Goal: Information Seeking & Learning: Check status

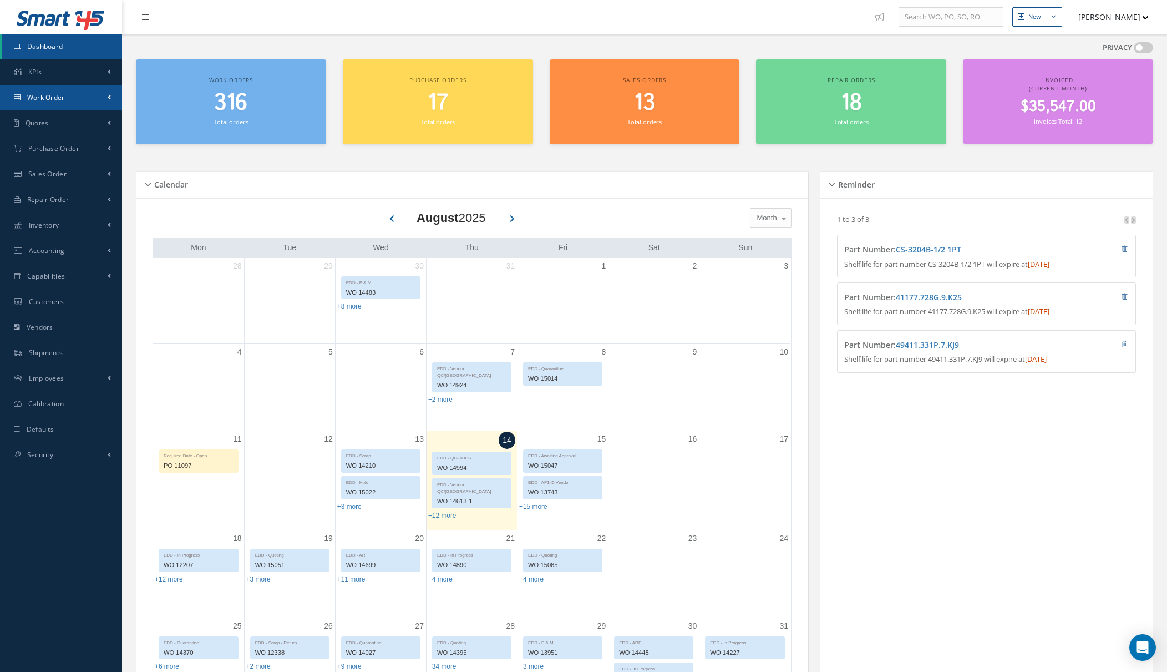
click at [94, 99] on link "Work Order" at bounding box center [61, 98] width 122 height 26
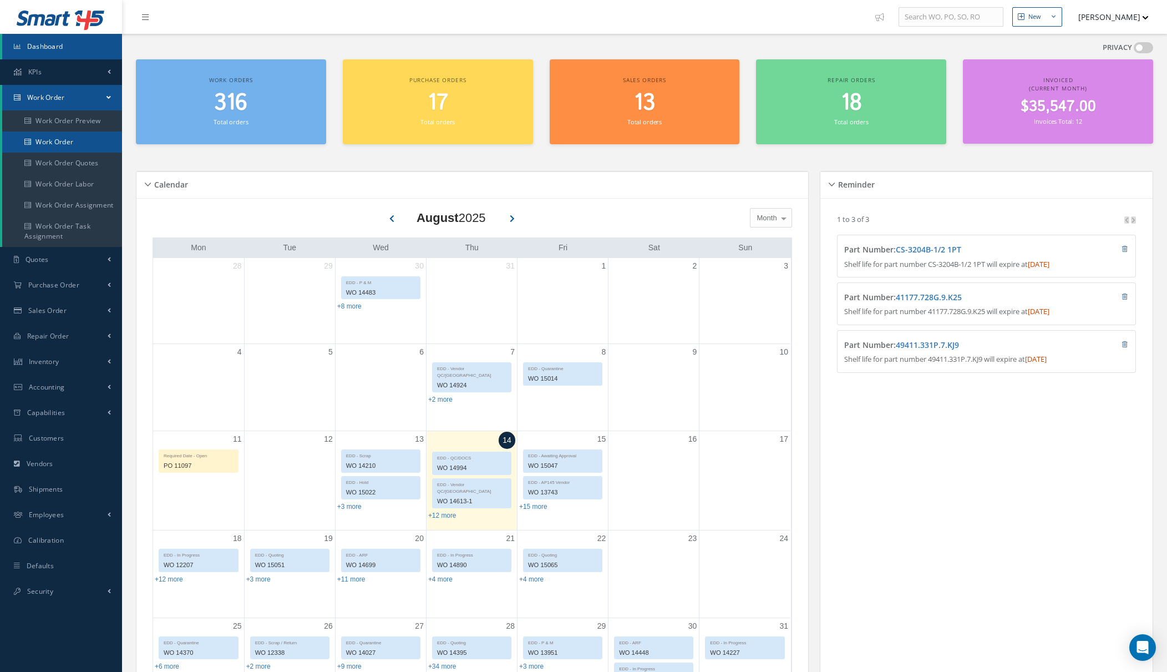
click at [88, 143] on link "Work Order" at bounding box center [62, 141] width 120 height 21
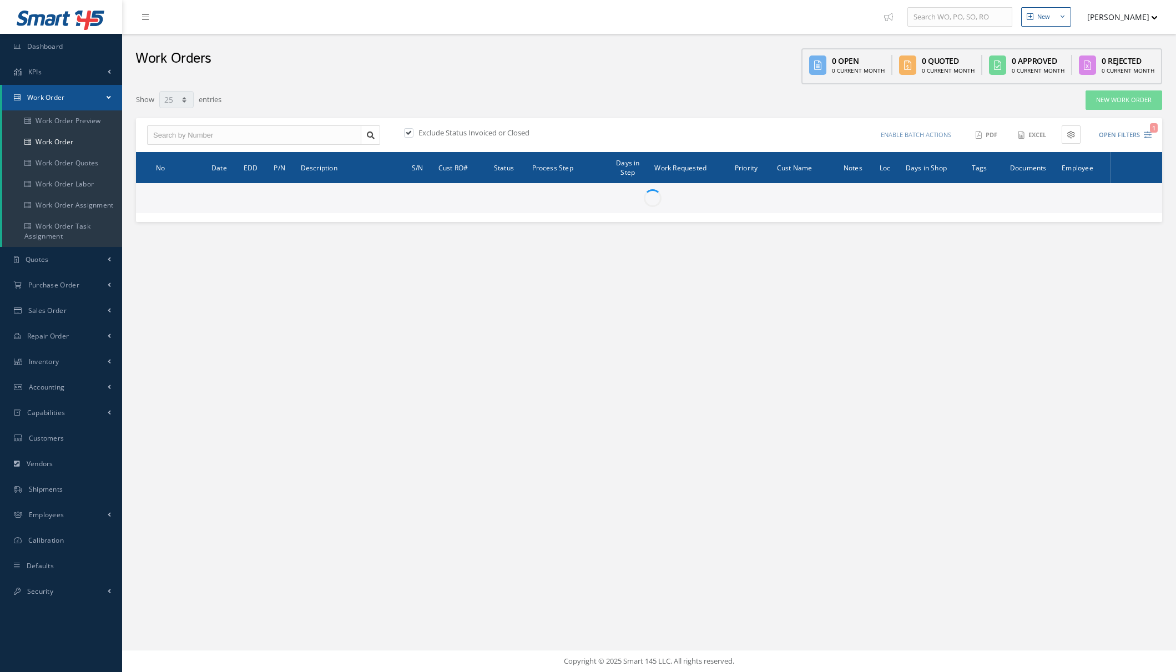
select select "25"
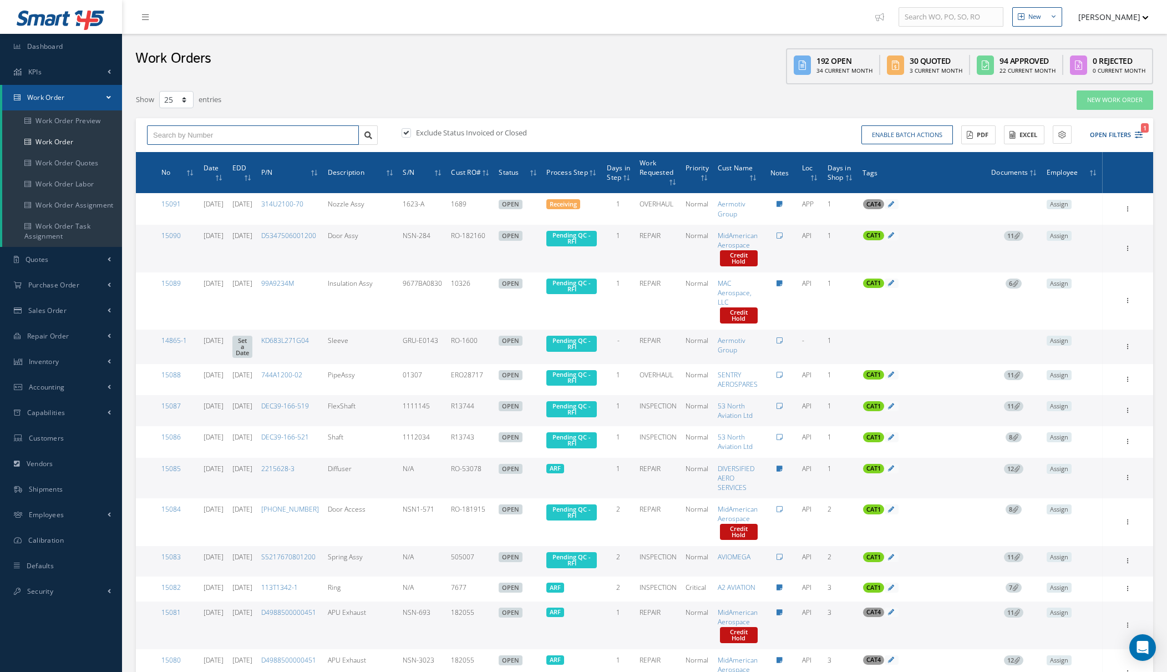
click at [259, 141] on input "text" at bounding box center [253, 135] width 212 height 20
type input "15025"
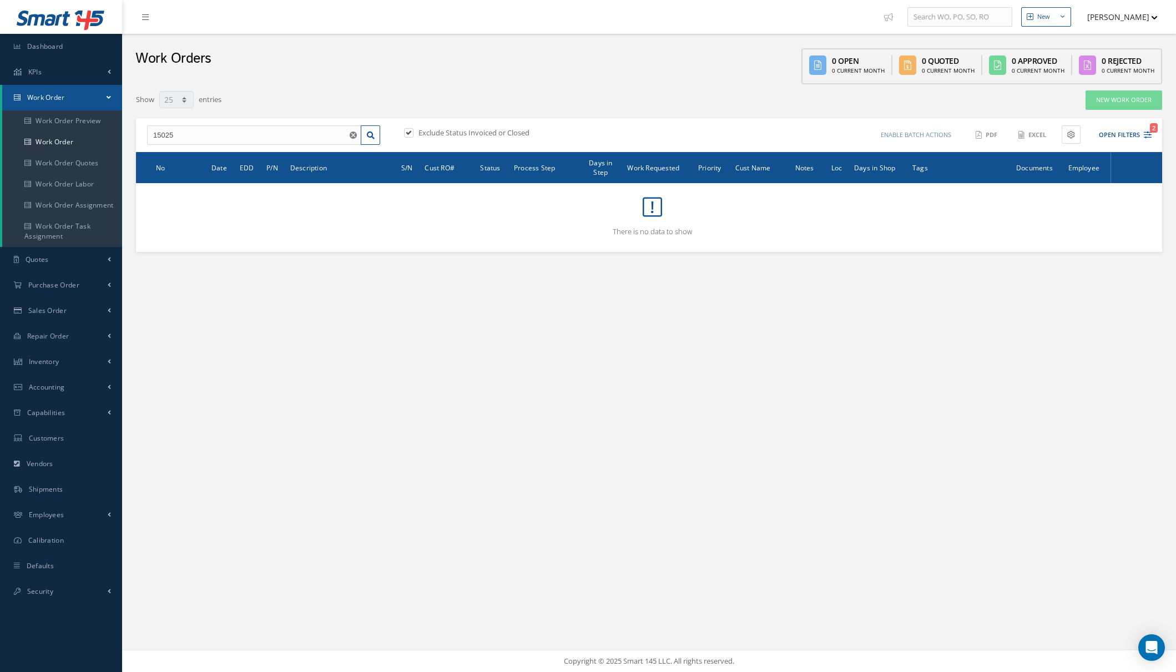
click at [473, 136] on label "Exclude Status Invoiced or Closed" at bounding box center [473, 133] width 114 height 10
click at [411, 136] on input "checkbox" at bounding box center [407, 133] width 7 height 7
checkbox input "false"
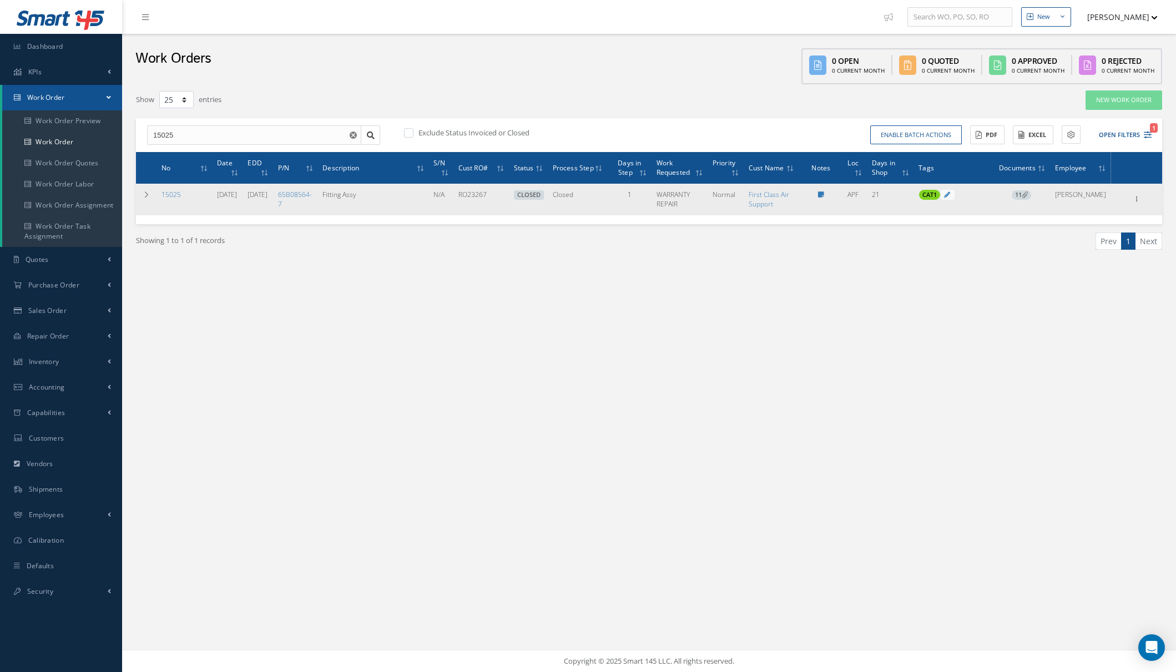
click at [1027, 195] on icon at bounding box center [1024, 194] width 6 height 6
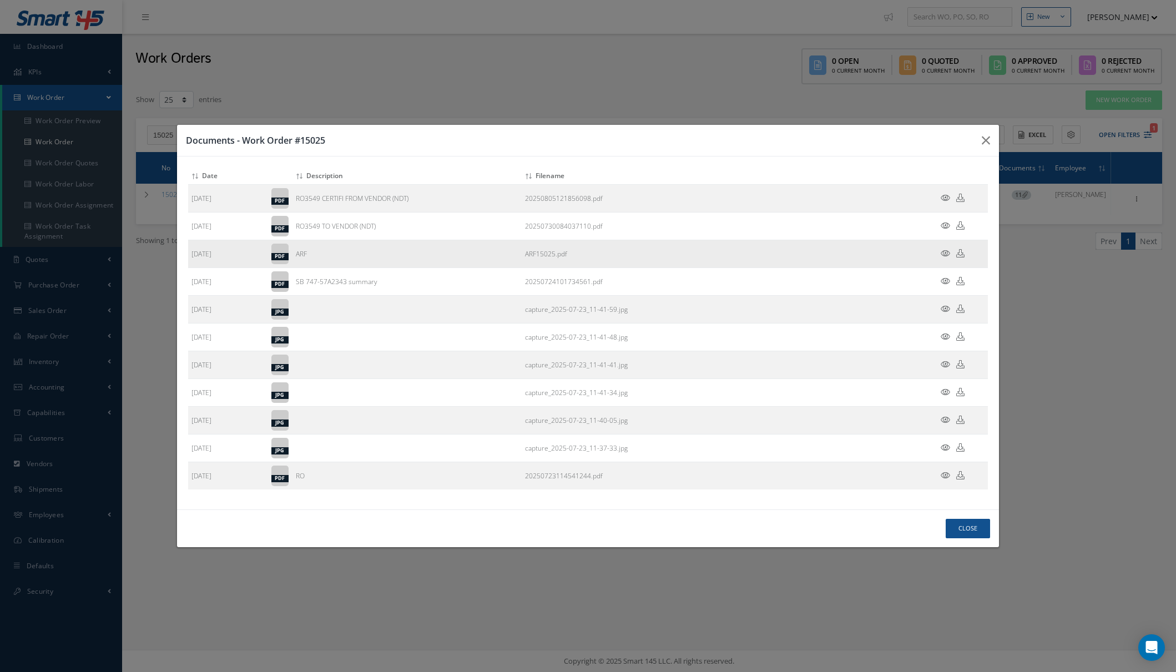
click at [946, 252] on icon at bounding box center [944, 253] width 9 height 8
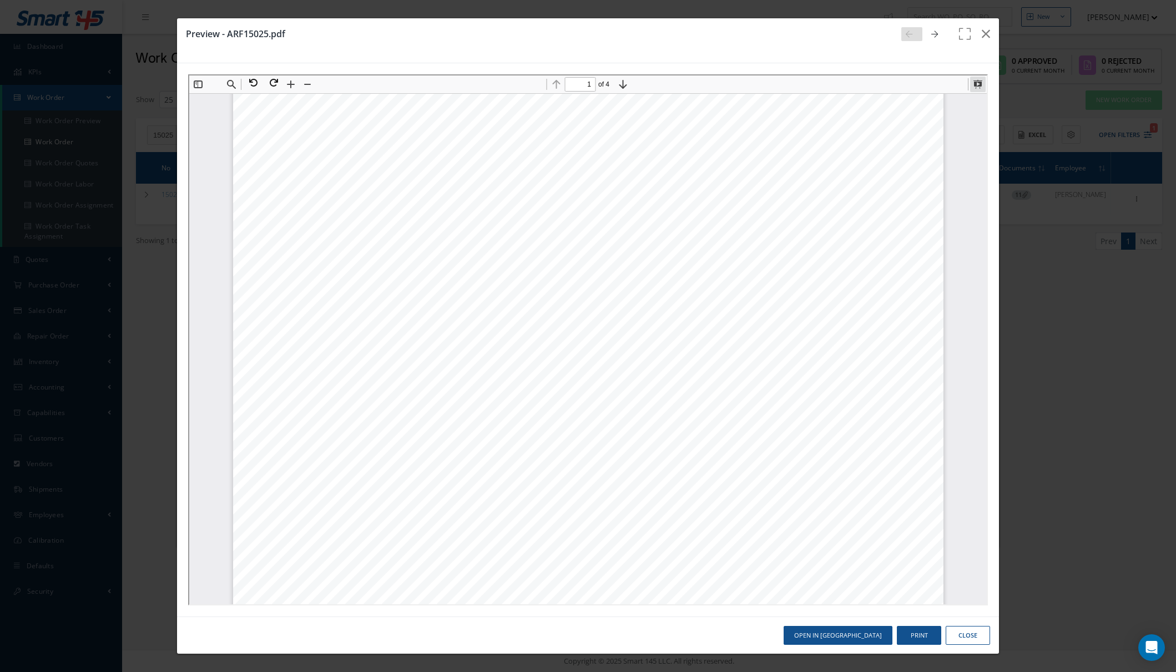
click at [974, 85] on button at bounding box center [976, 83] width 16 height 16
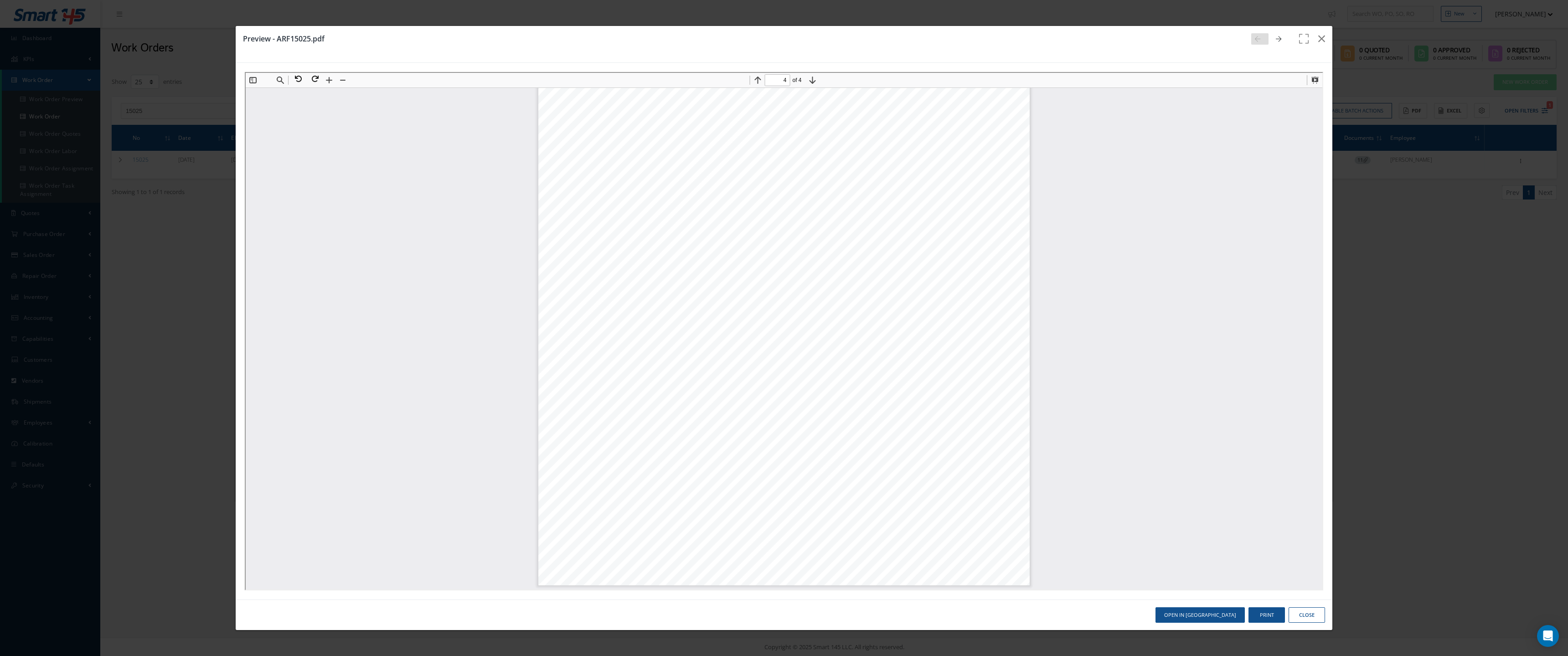
scroll to position [6667, 0]
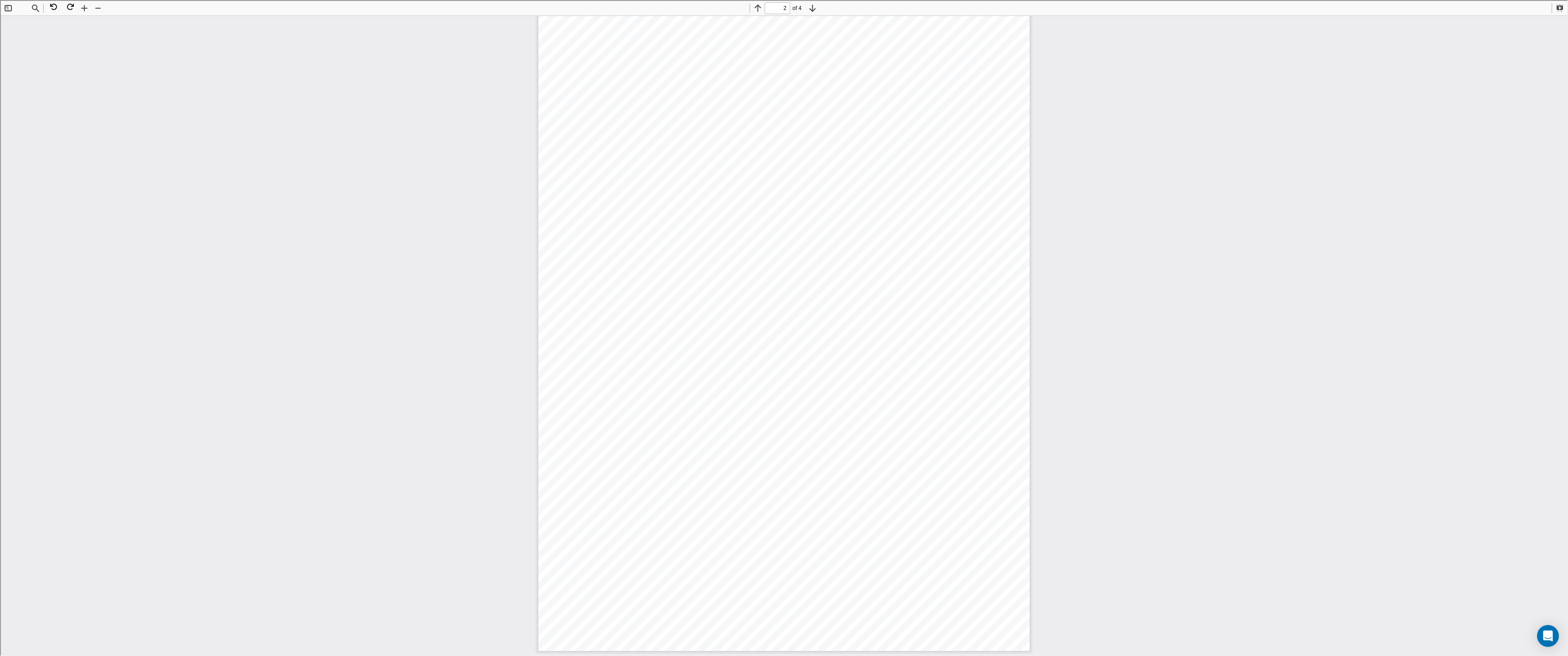
type input "1"
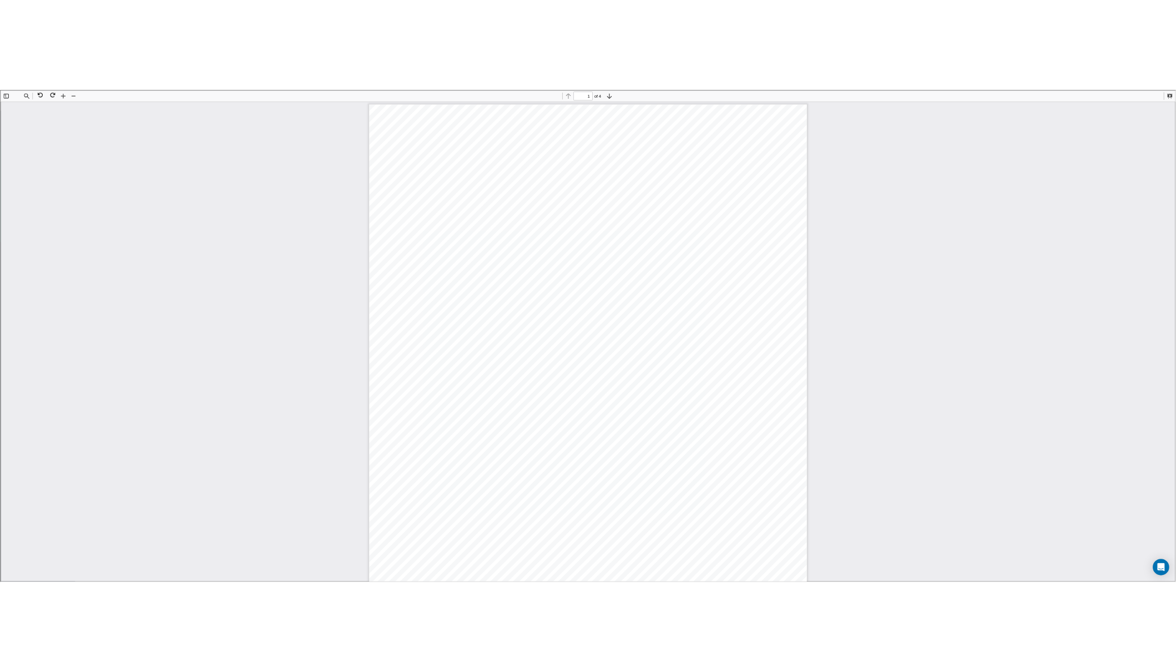
scroll to position [6, 0]
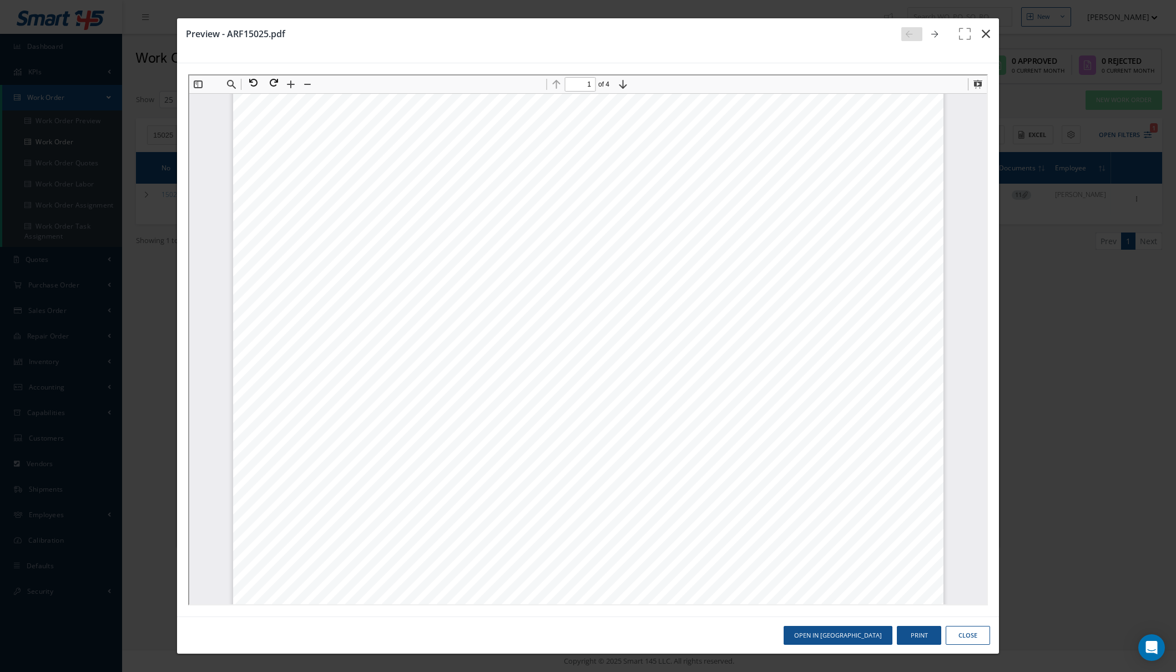
click at [986, 31] on icon "button" at bounding box center [985, 33] width 8 height 13
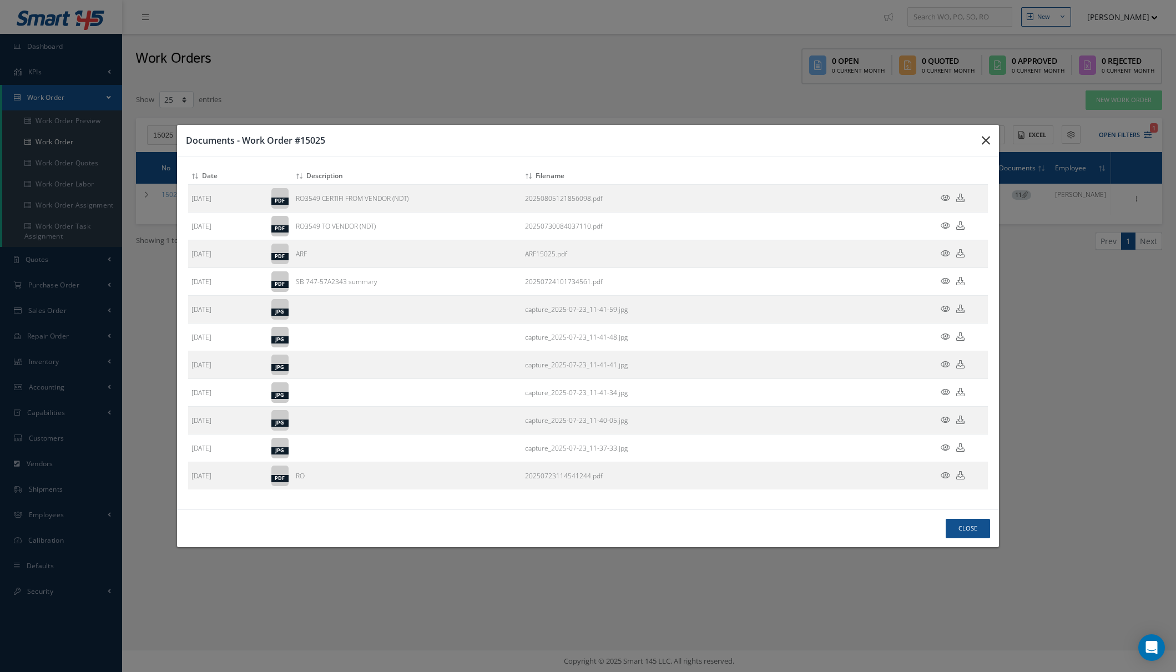
drag, startPoint x: 987, startPoint y: 141, endPoint x: 819, endPoint y: 172, distance: 170.4
click at [0, 0] on icon "button" at bounding box center [0, 0] width 0 height 0
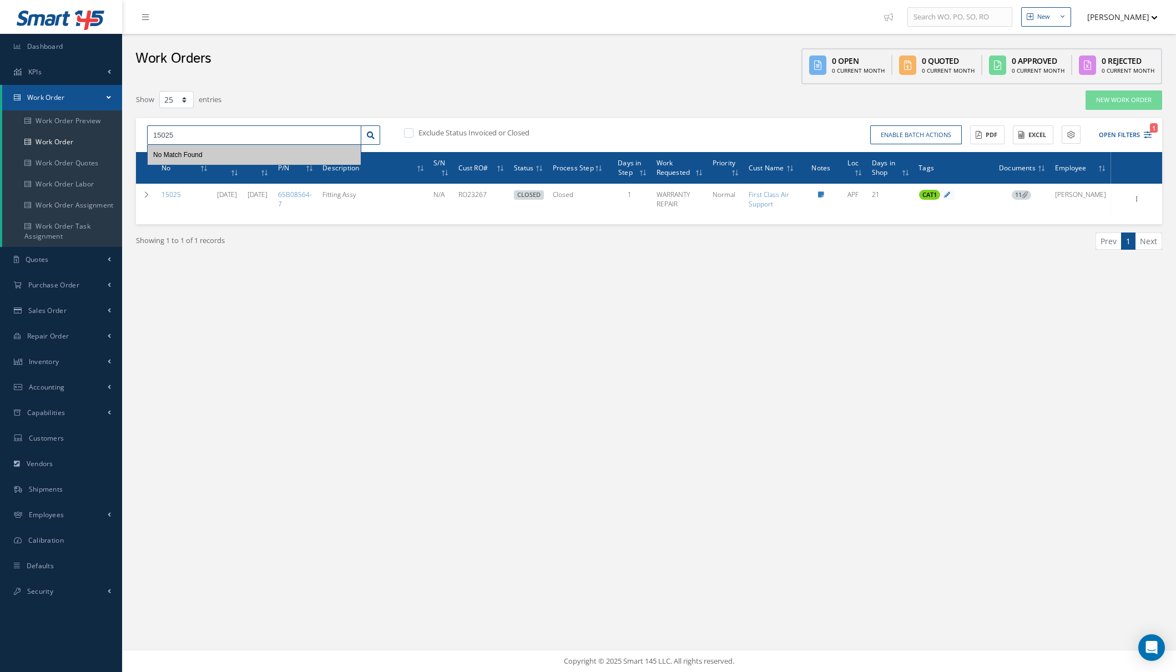
drag, startPoint x: 174, startPoint y: 132, endPoint x: 183, endPoint y: 137, distance: 10.2
click at [174, 132] on input "15025" at bounding box center [254, 135] width 214 height 20
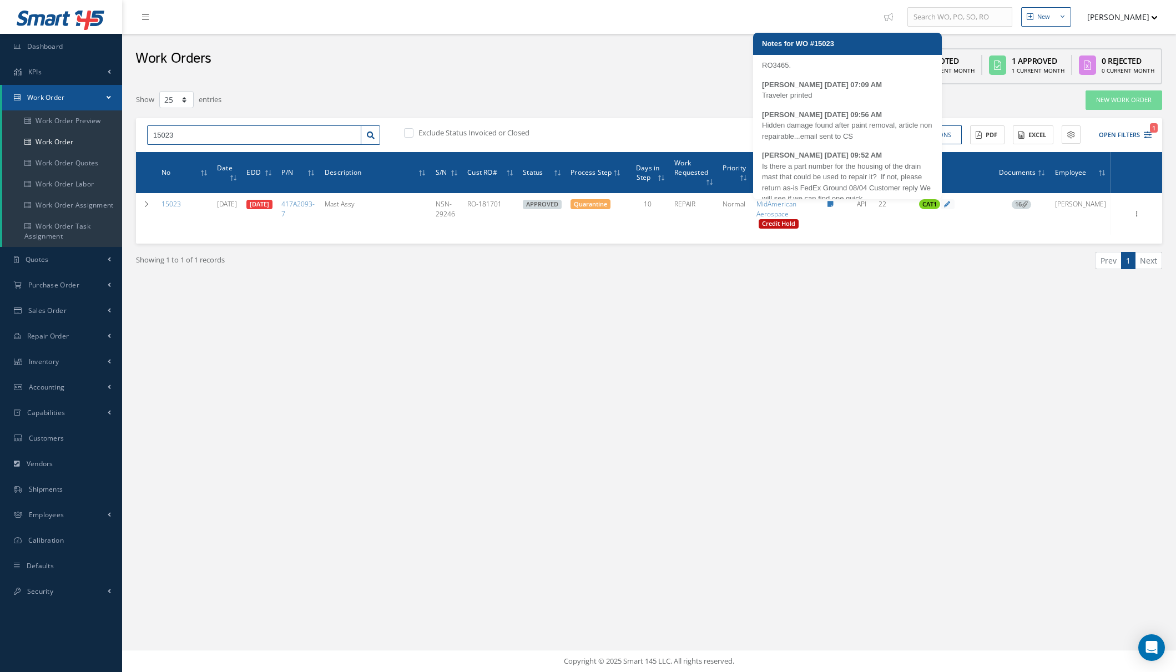
scroll to position [155, 0]
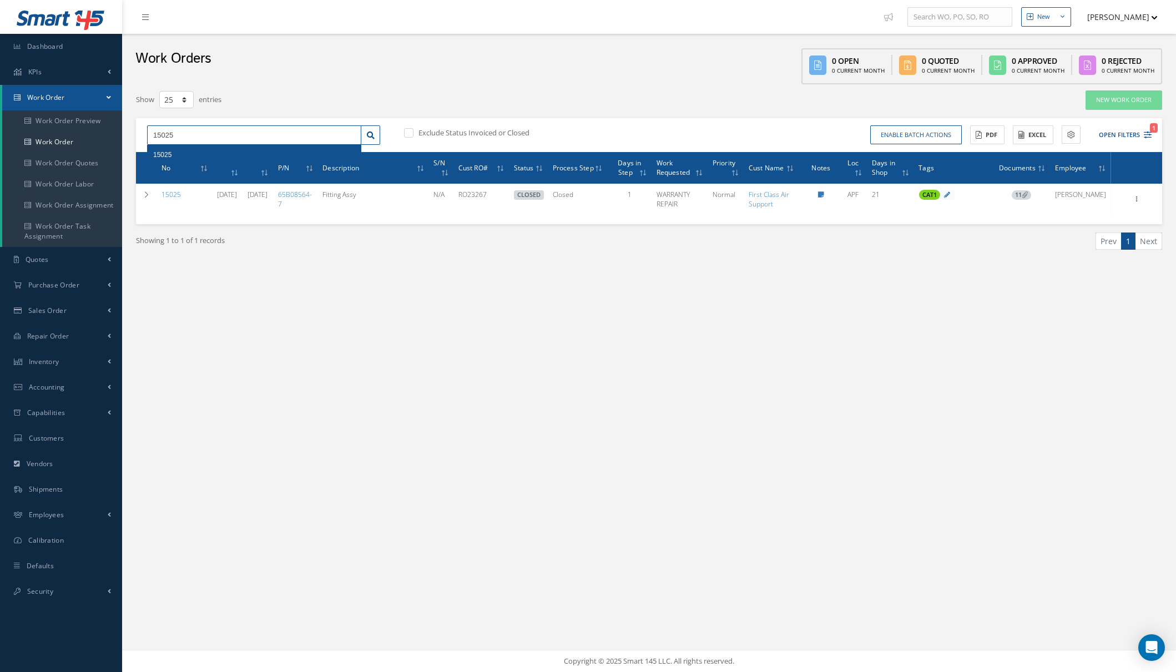
drag, startPoint x: 186, startPoint y: 135, endPoint x: 146, endPoint y: 135, distance: 39.9
click at [146, 135] on div "15025 15025" at bounding box center [264, 135] width 250 height 20
type input "12114"
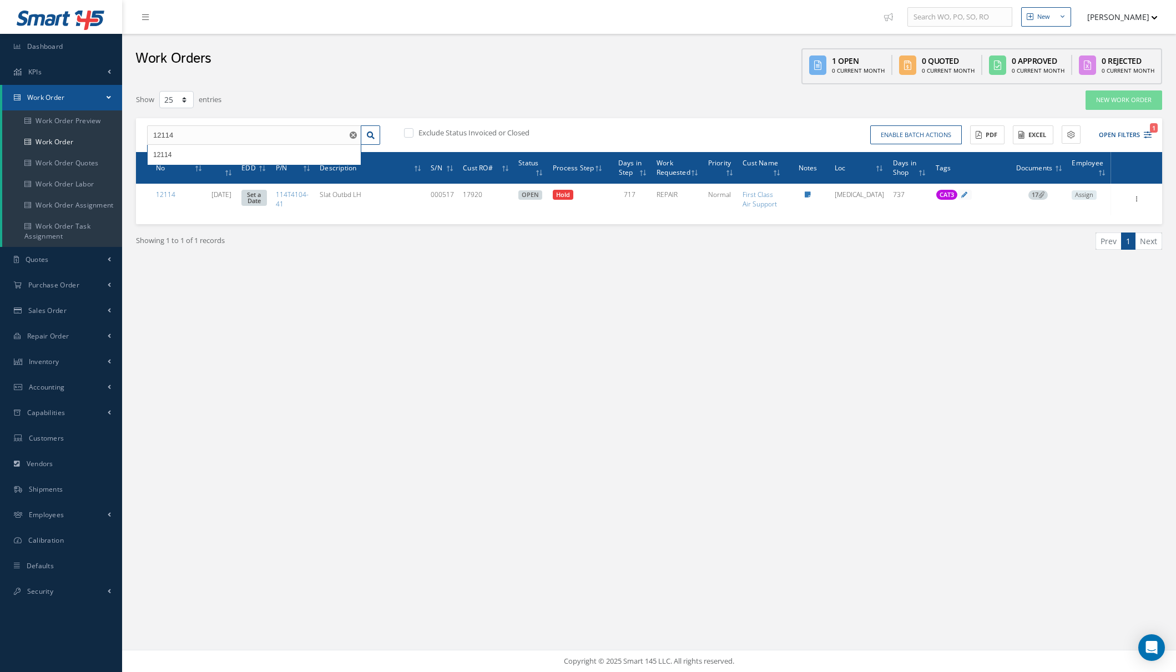
click at [523, 293] on div "Filters WO Number 12114 Part Number Description Serial Number BALANCE BENCH CHE…" at bounding box center [648, 192] width 1037 height 216
click at [1148, 135] on icon "1" at bounding box center [1147, 135] width 8 height 8
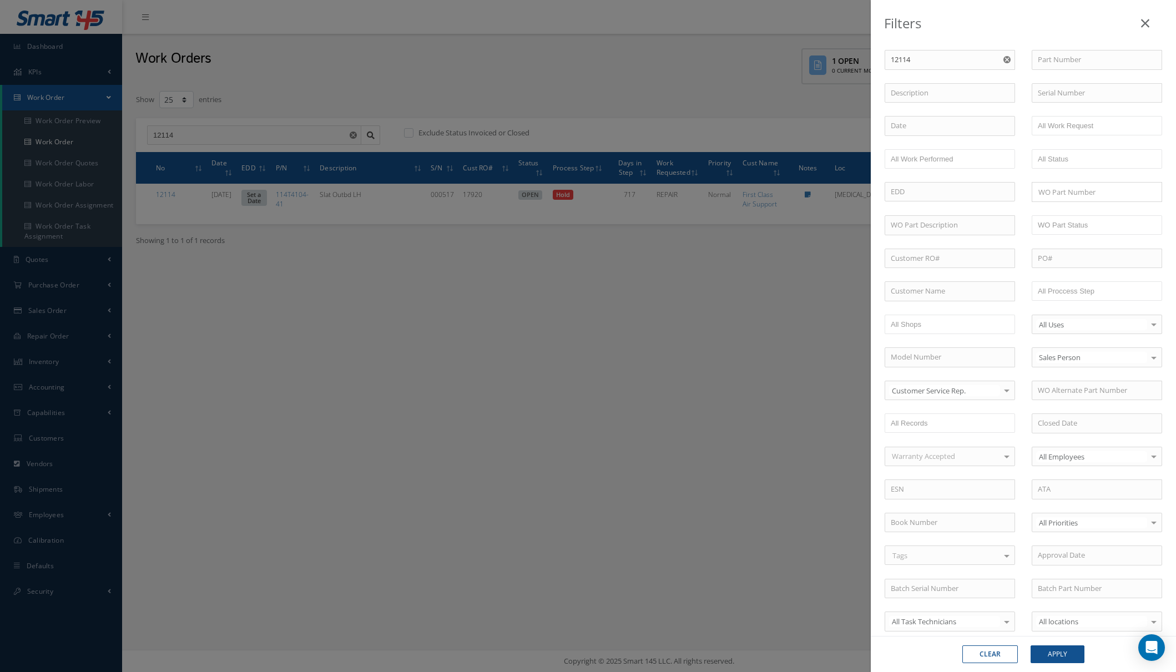
drag, startPoint x: 1003, startPoint y: 62, endPoint x: 1001, endPoint y: 76, distance: 14.5
click at [1003, 62] on use "Reset" at bounding box center [1006, 59] width 7 height 7
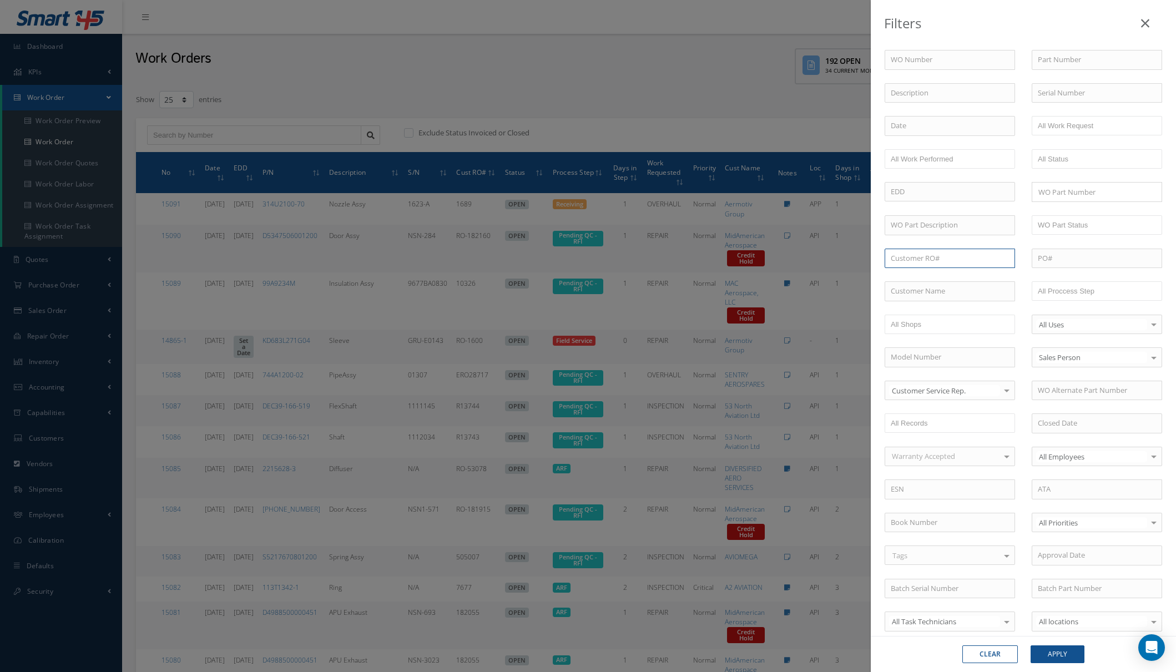
click at [940, 257] on input "text" at bounding box center [949, 259] width 130 height 20
paste input "R52773"
type input "R52773"
click at [1030, 645] on button "Apply" at bounding box center [1057, 654] width 54 height 18
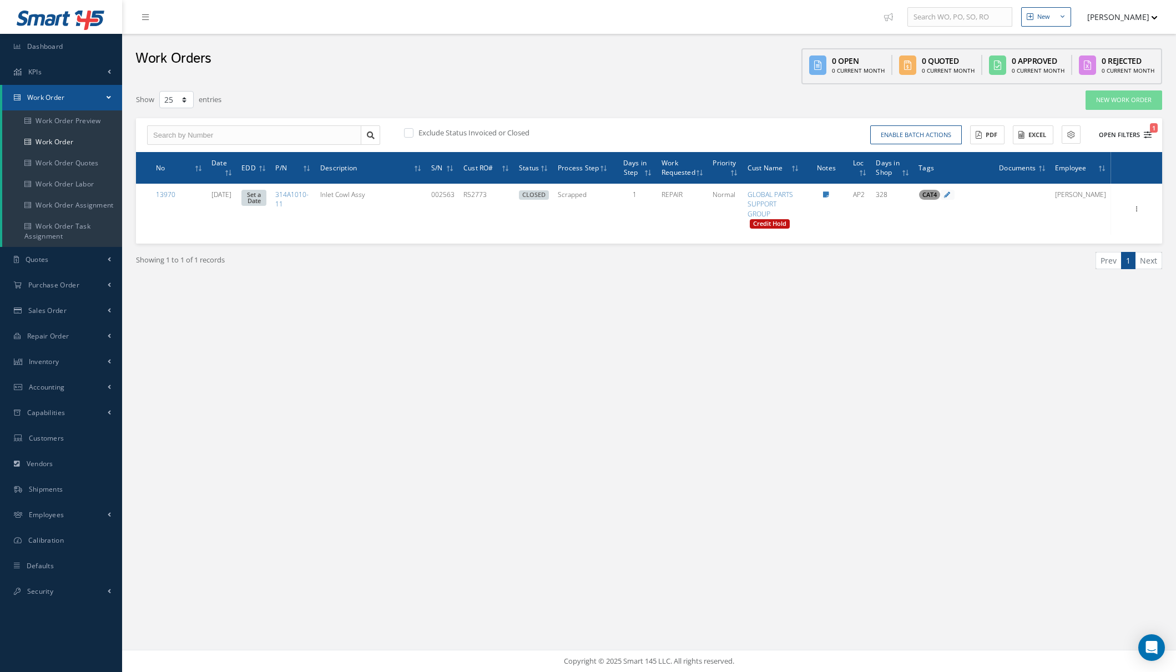
click at [1146, 135] on icon "1" at bounding box center [1147, 135] width 8 height 8
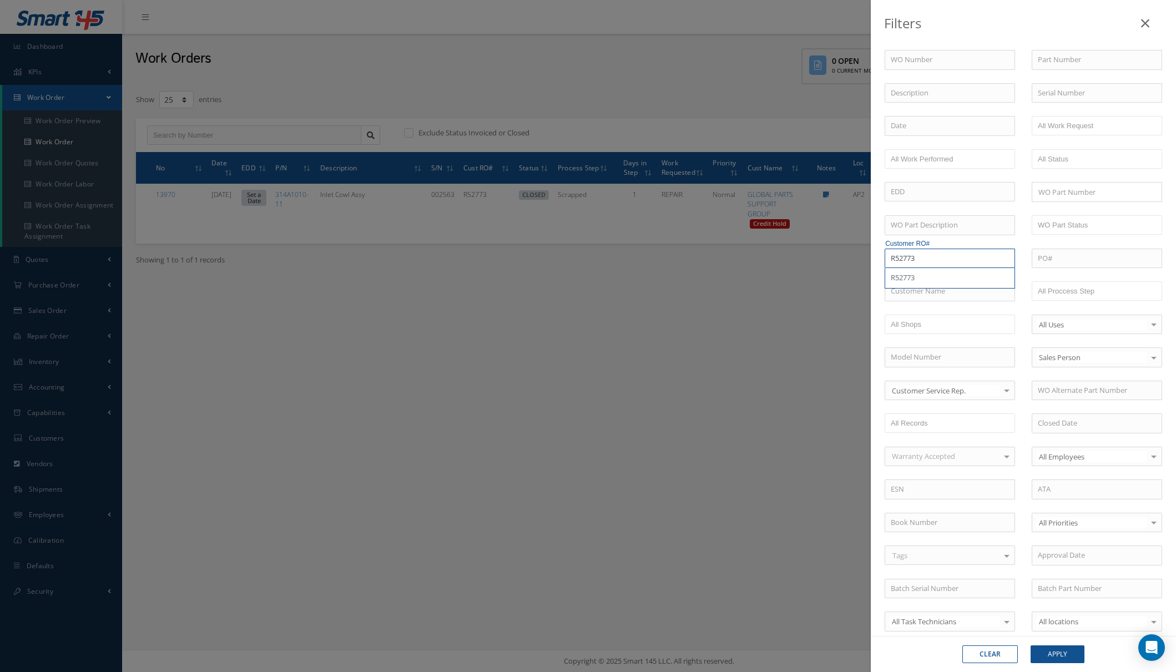
click at [927, 256] on input "R52773" at bounding box center [949, 259] width 130 height 20
click at [1030, 645] on button "Apply" at bounding box center [1057, 654] width 54 height 18
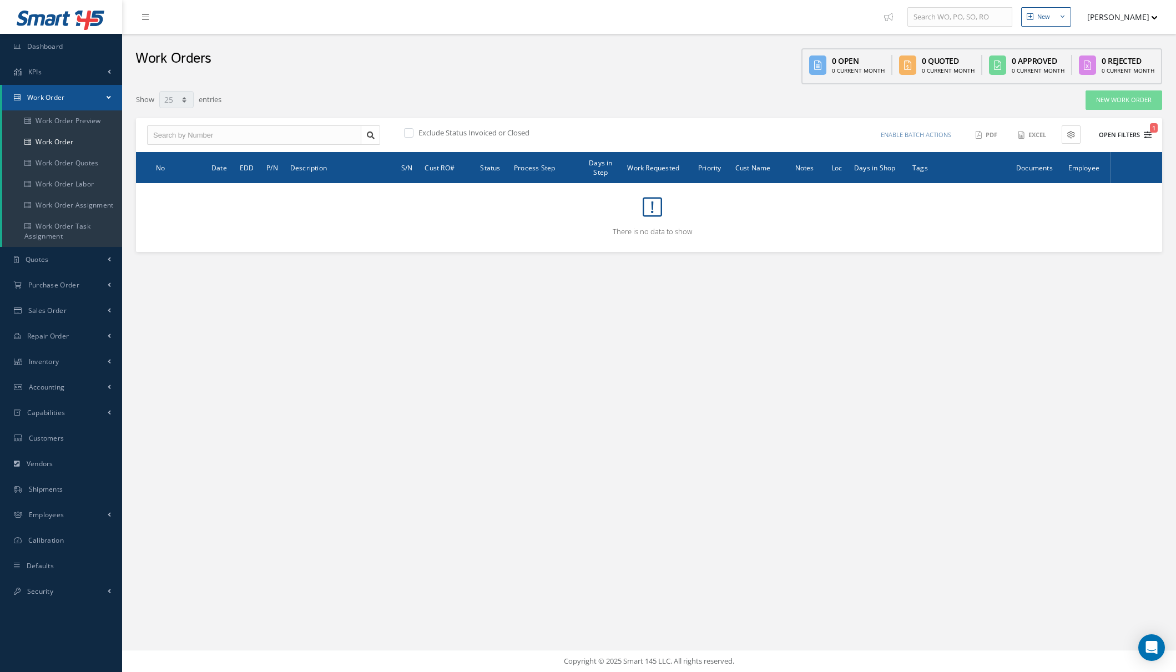
click at [1145, 134] on icon "1" at bounding box center [1147, 135] width 8 height 8
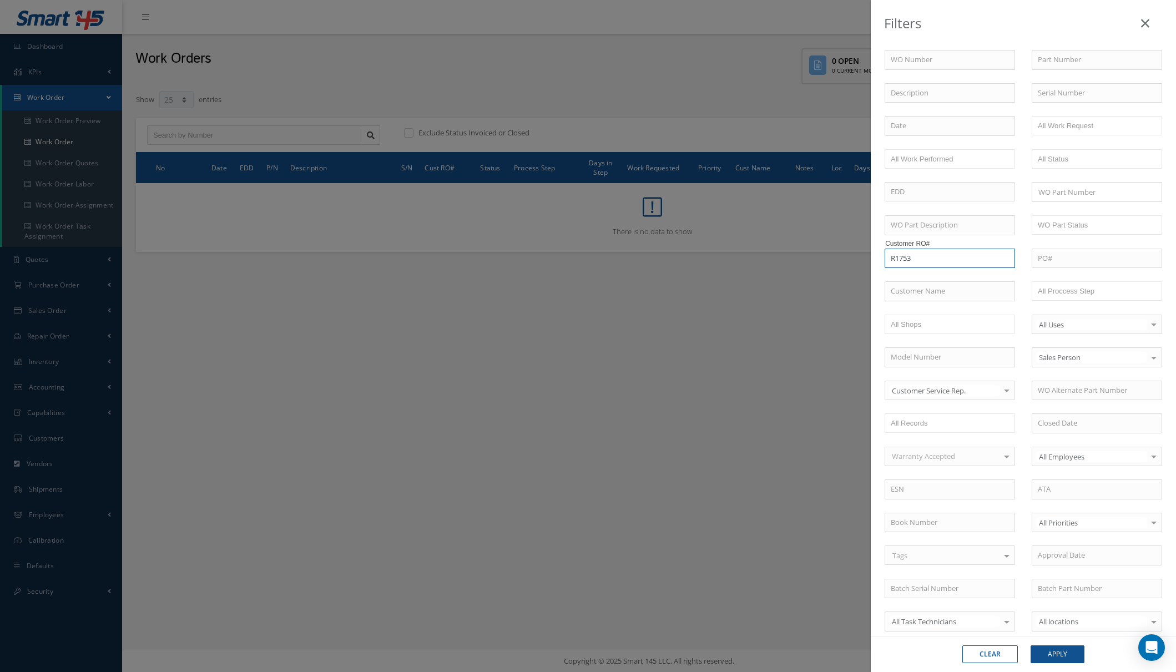
click at [938, 260] on input "R1753" at bounding box center [949, 259] width 130 height 20
type input "R17532"
click at [1030, 645] on button "Apply" at bounding box center [1057, 654] width 54 height 18
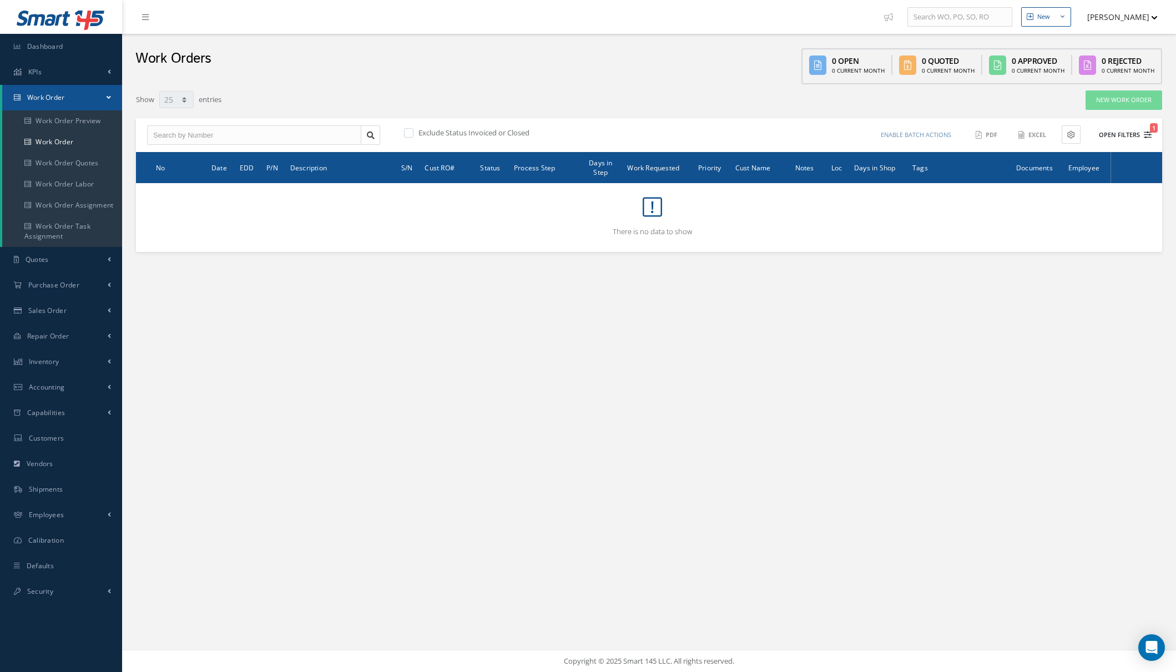
click at [1149, 136] on icon "1" at bounding box center [1147, 135] width 8 height 8
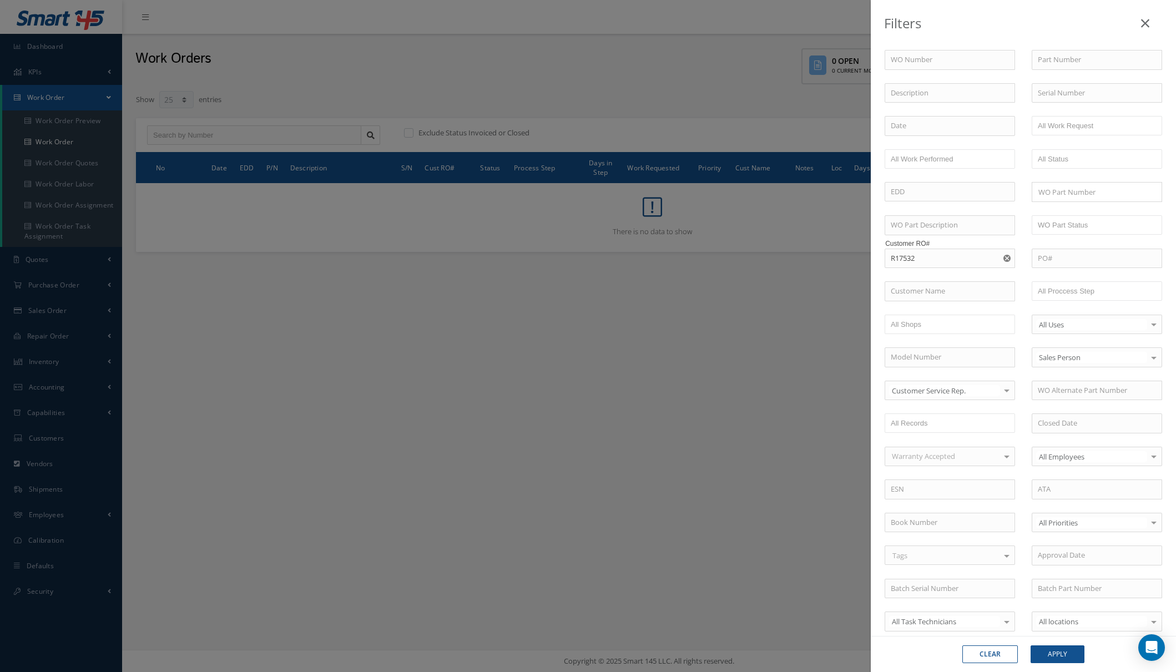
click at [998, 655] on button "Clear" at bounding box center [989, 654] width 55 height 18
checkbox input "true"
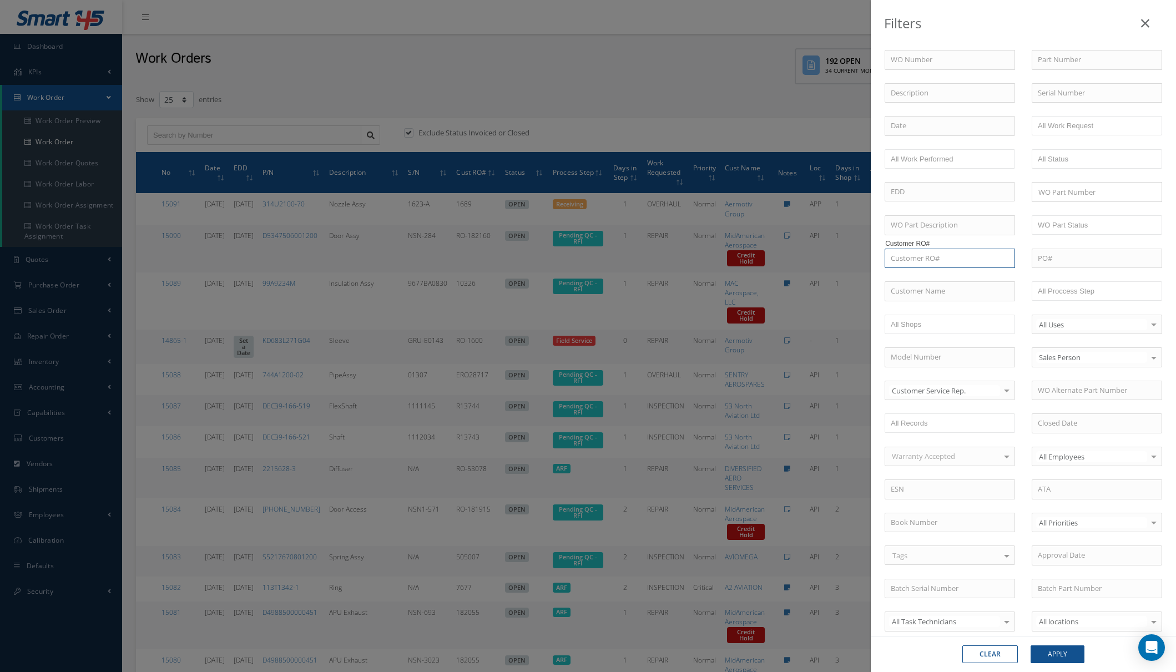
click at [954, 263] on input "text" at bounding box center [949, 259] width 130 height 20
click at [1030, 645] on button "Apply" at bounding box center [1057, 654] width 54 height 18
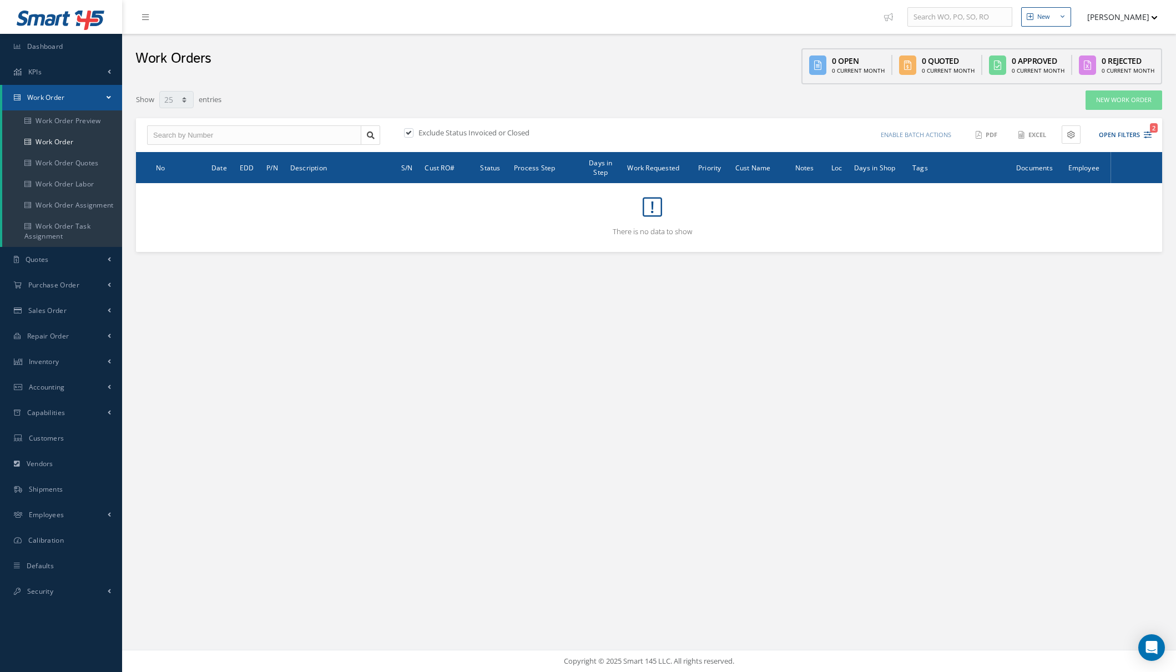
drag, startPoint x: 1145, startPoint y: 136, endPoint x: 1133, endPoint y: 156, distance: 22.8
click at [1145, 136] on icon "2" at bounding box center [1147, 135] width 8 height 8
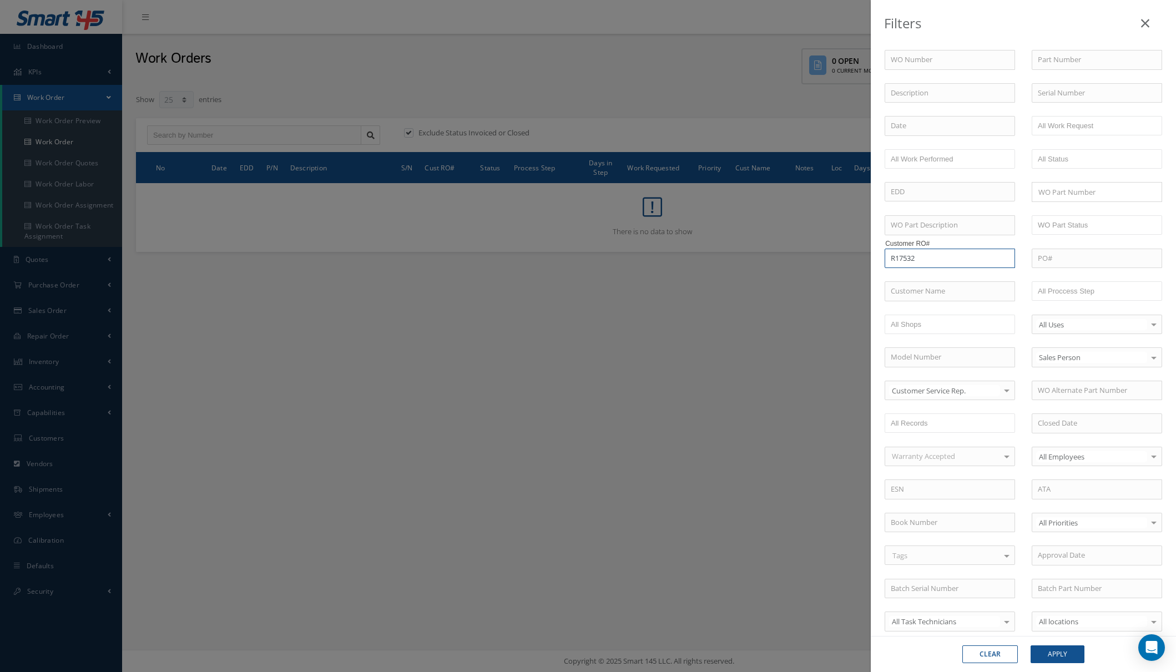
drag, startPoint x: 894, startPoint y: 257, endPoint x: 905, endPoint y: 297, distance: 41.3
click at [895, 257] on input "R17532" at bounding box center [949, 259] width 130 height 20
type input "17532"
click at [1030, 645] on button "Apply" at bounding box center [1057, 654] width 54 height 18
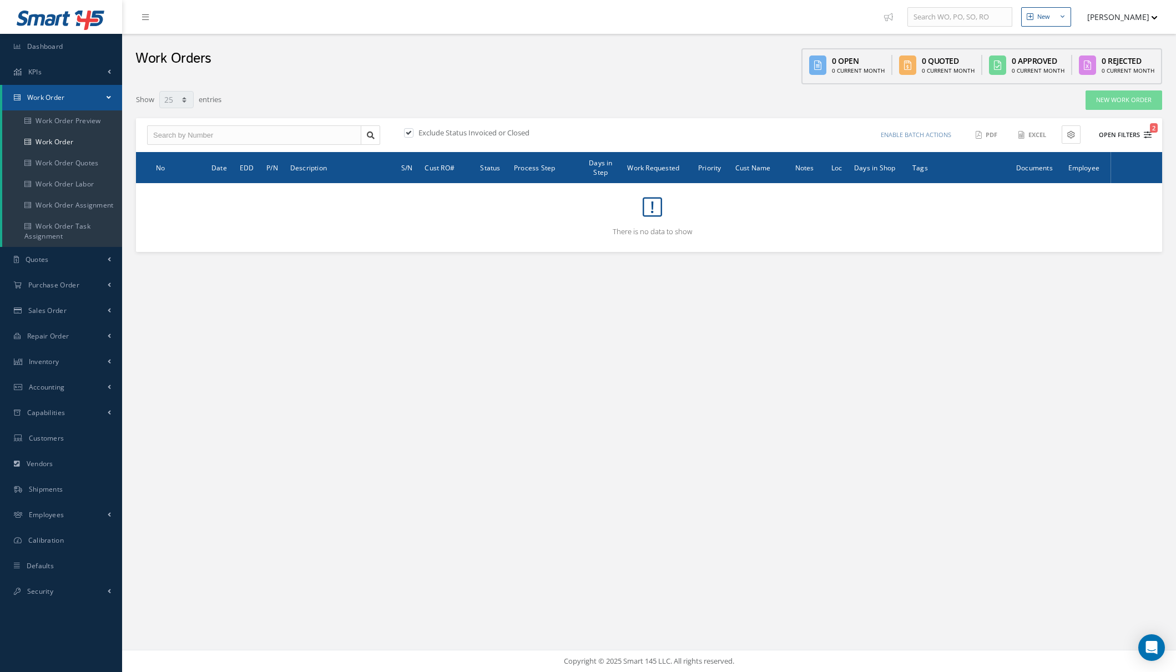
drag, startPoint x: 1148, startPoint y: 136, endPoint x: 1146, endPoint y: 146, distance: 10.9
click at [1148, 136] on icon "2" at bounding box center [1147, 135] width 8 height 8
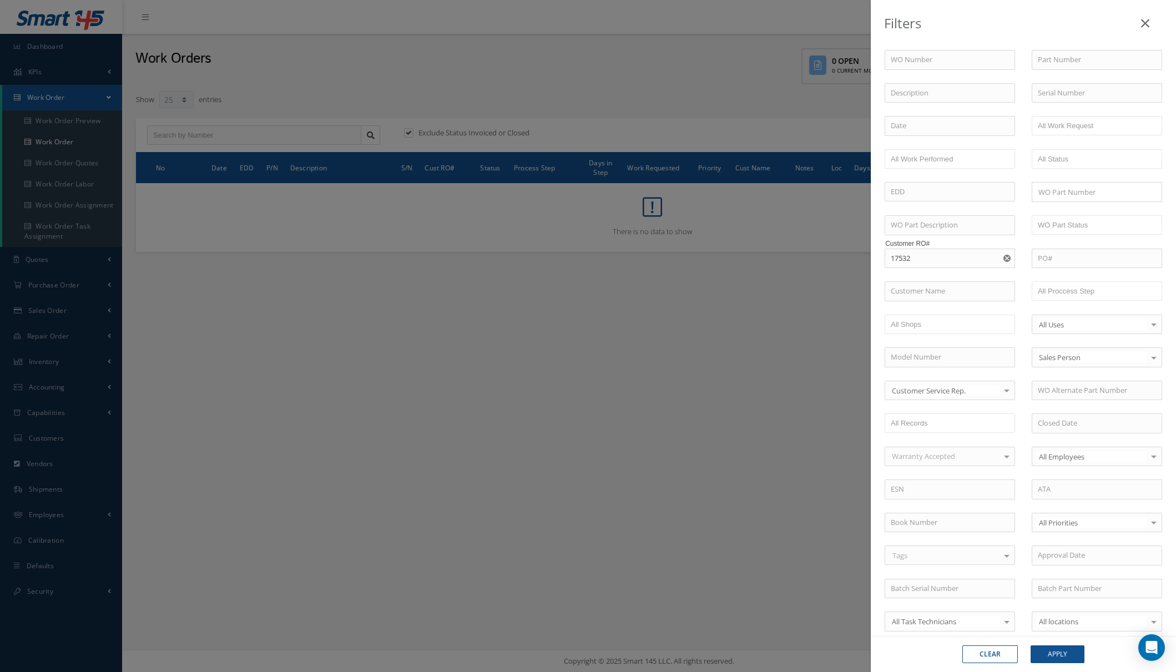
click at [1003, 256] on use "Reset" at bounding box center [1006, 258] width 7 height 7
click at [955, 60] on input "text" at bounding box center [949, 60] width 130 height 20
type input "1"
type input "15"
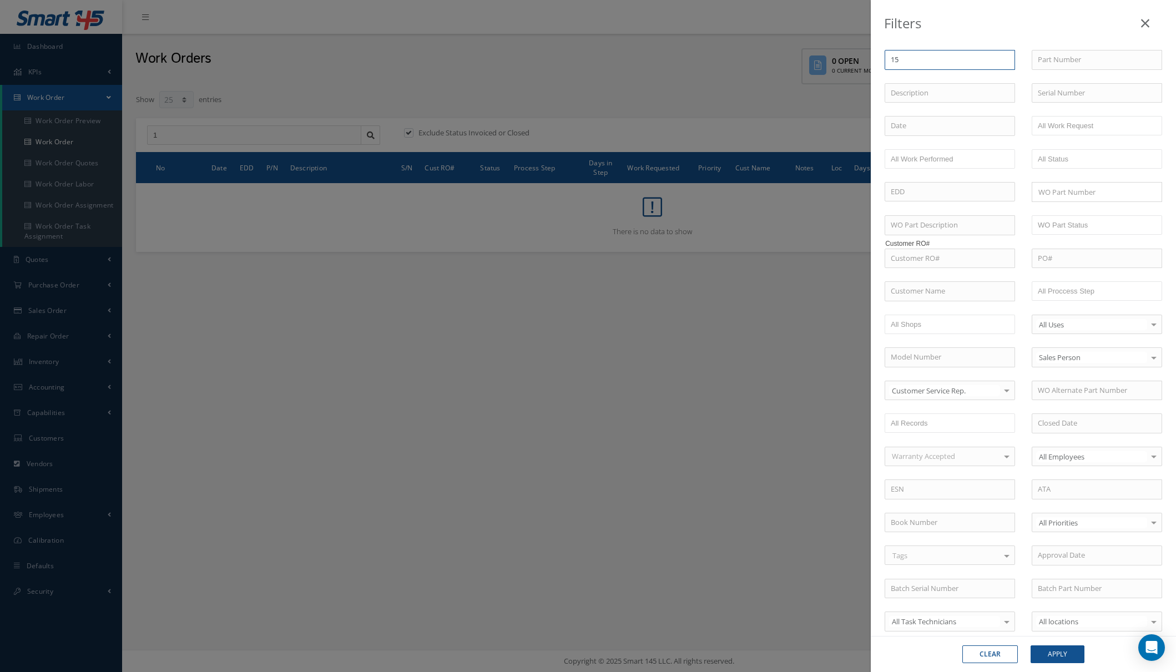
type input "15"
type input "150"
type input "1503"
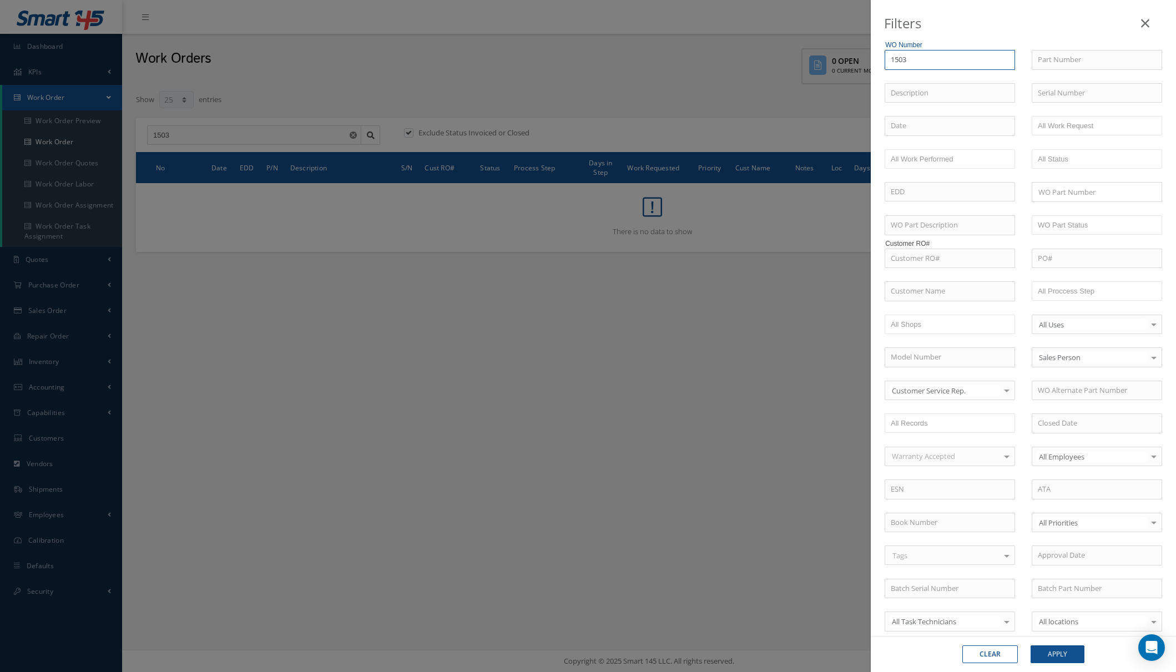
type input "15030"
click at [1030, 645] on button "Apply" at bounding box center [1057, 654] width 54 height 18
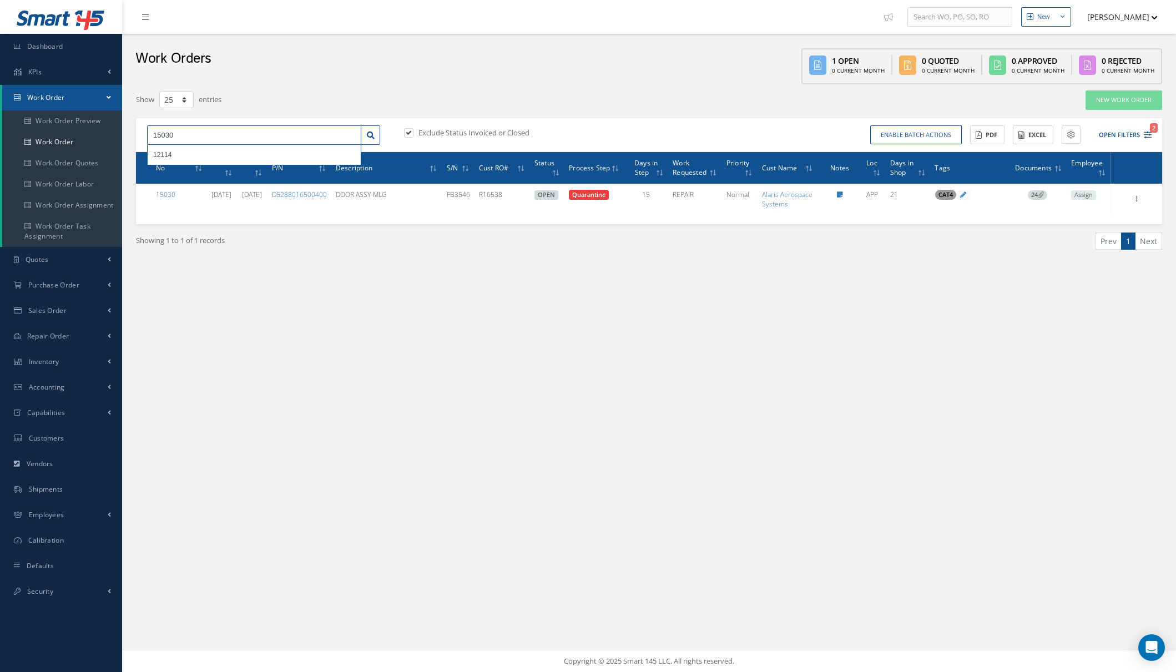
click at [201, 130] on input "15030" at bounding box center [254, 135] width 214 height 20
type input "1503"
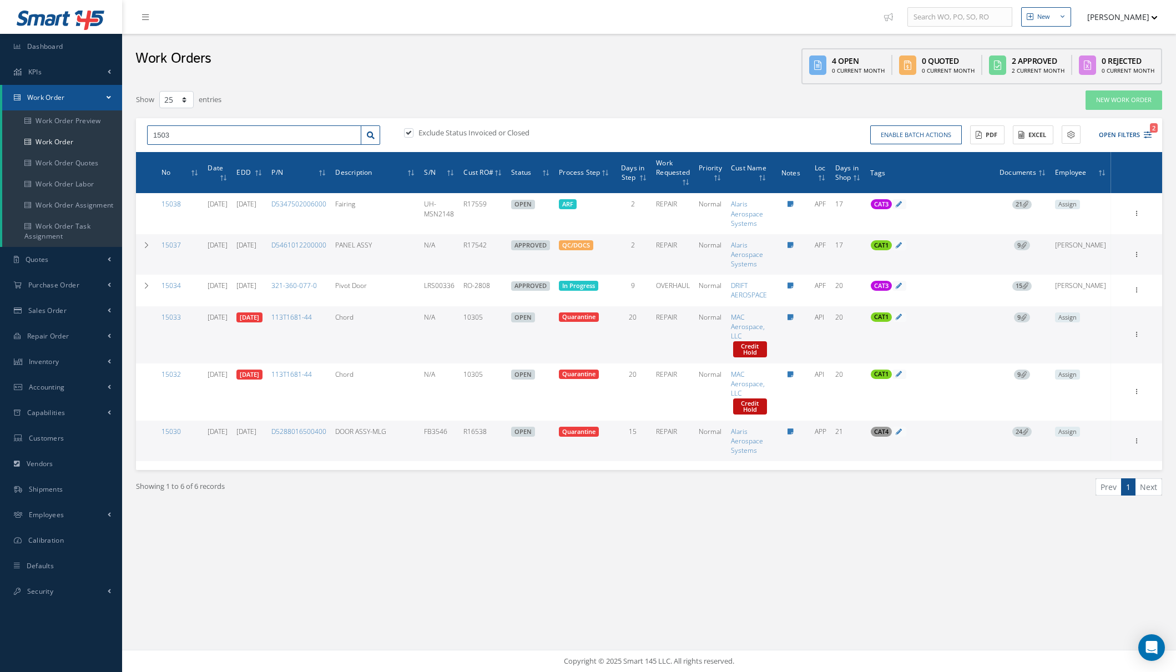
type input "150"
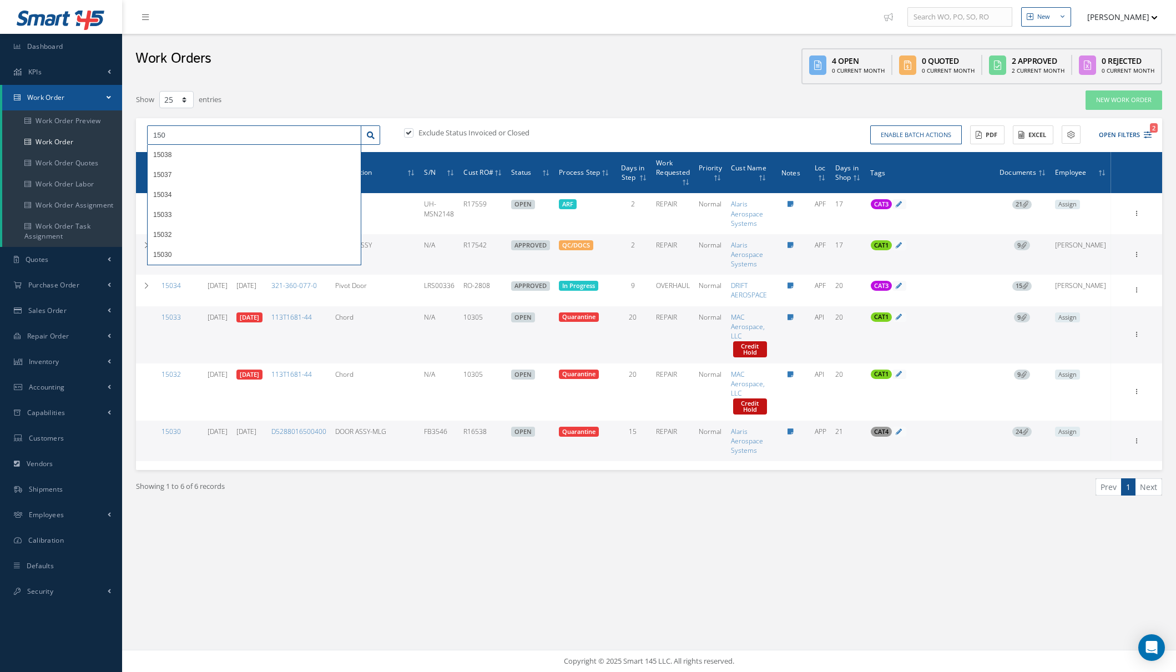
type input "150"
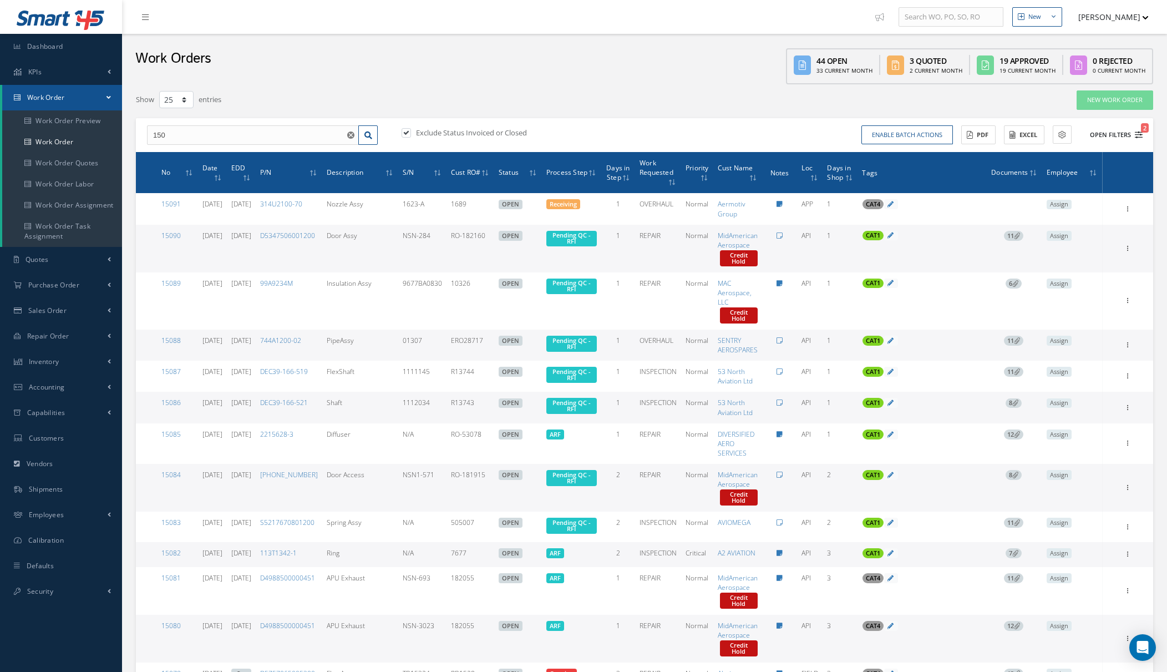
click at [1139, 137] on icon "2" at bounding box center [1139, 135] width 8 height 8
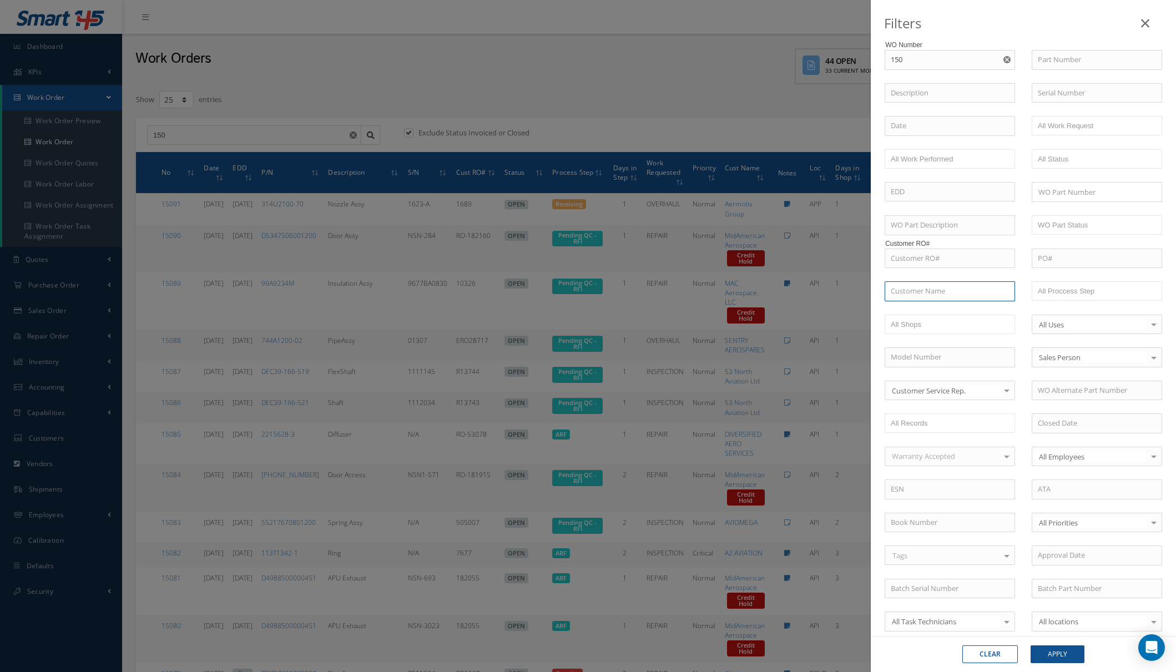
click at [955, 293] on input "text" at bounding box center [949, 291] width 130 height 20
type input "alaris"
click at [1030, 645] on button "Apply" at bounding box center [1057, 654] width 54 height 18
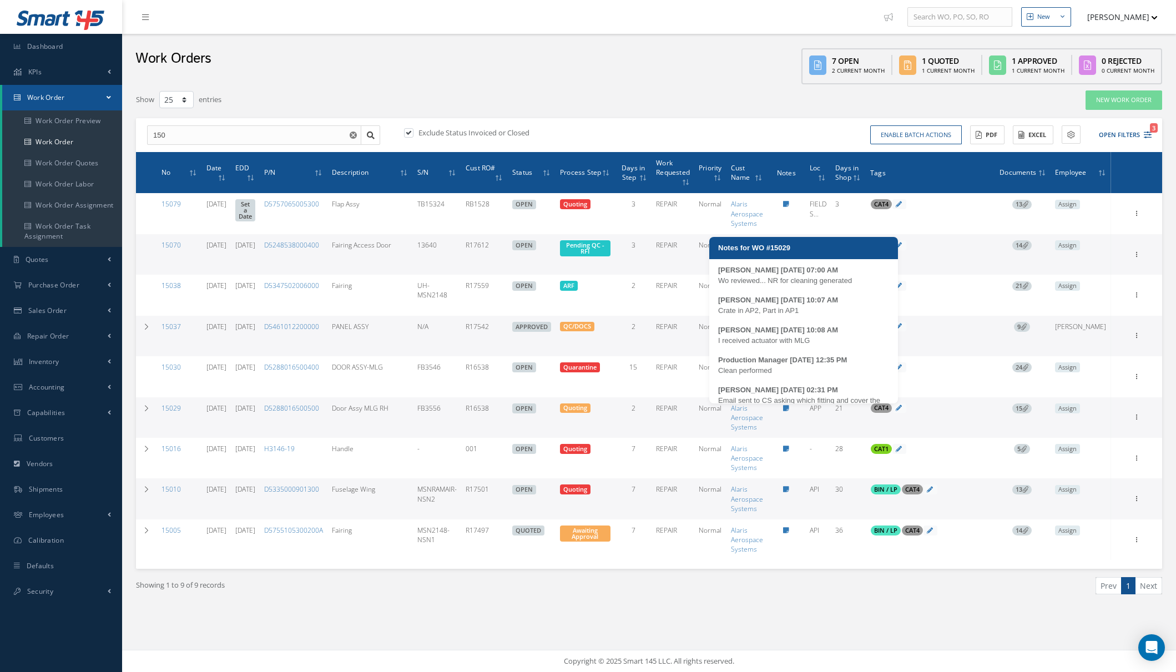
scroll to position [55, 0]
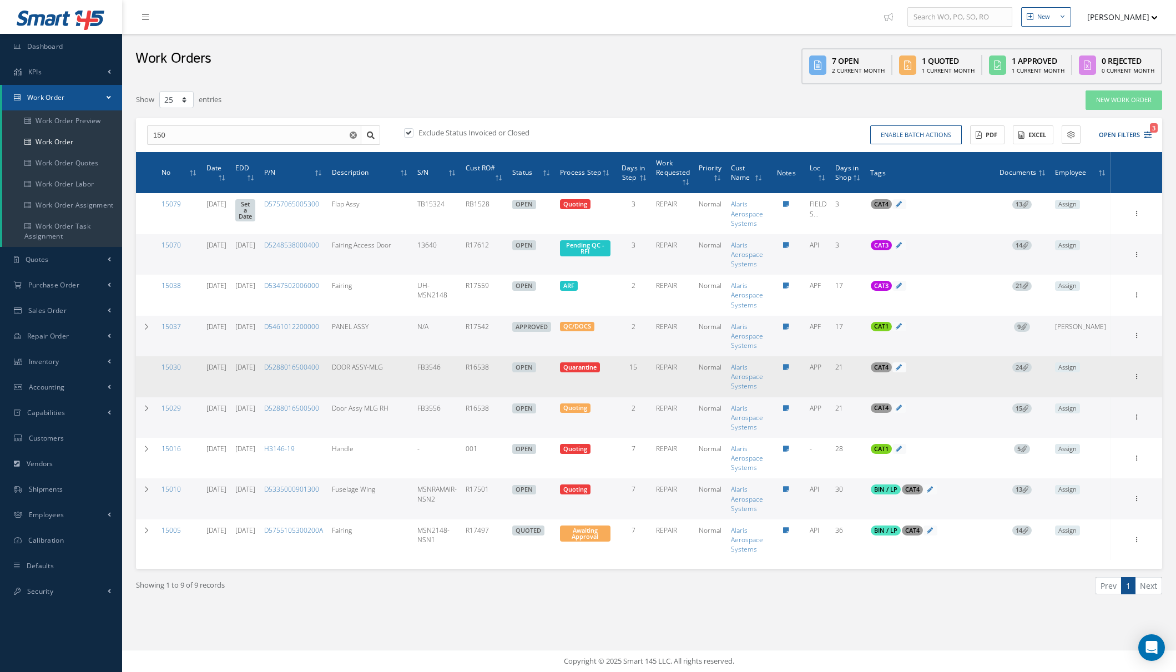
click at [1028, 367] on icon at bounding box center [1025, 367] width 6 height 6
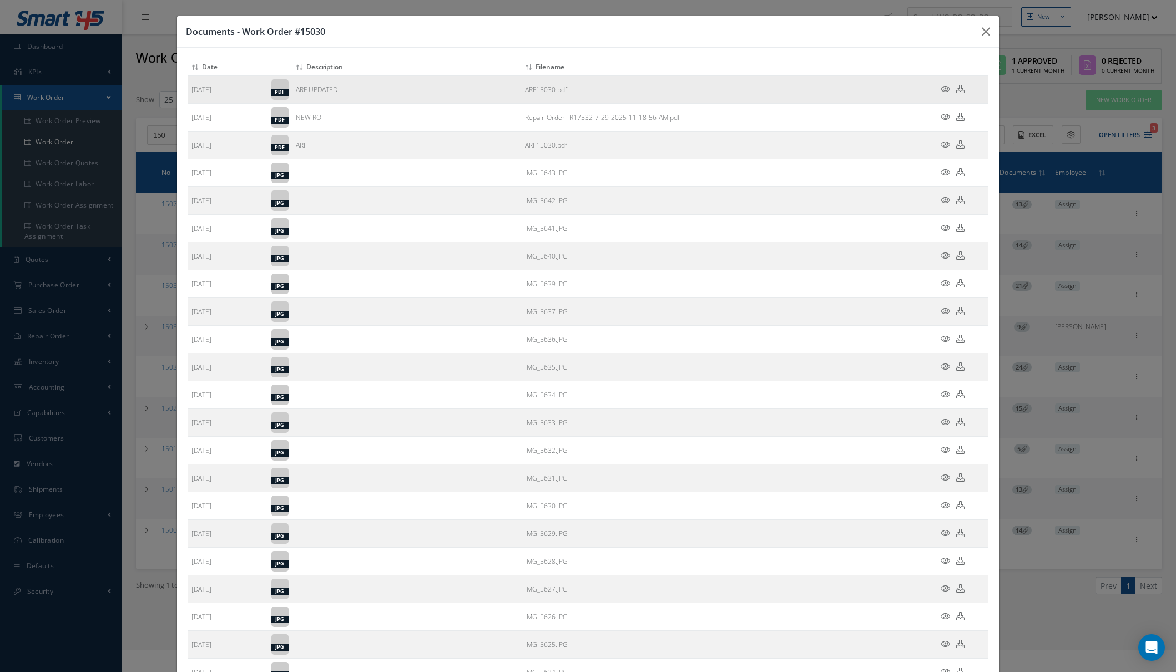
click at [940, 88] on icon at bounding box center [944, 89] width 9 height 8
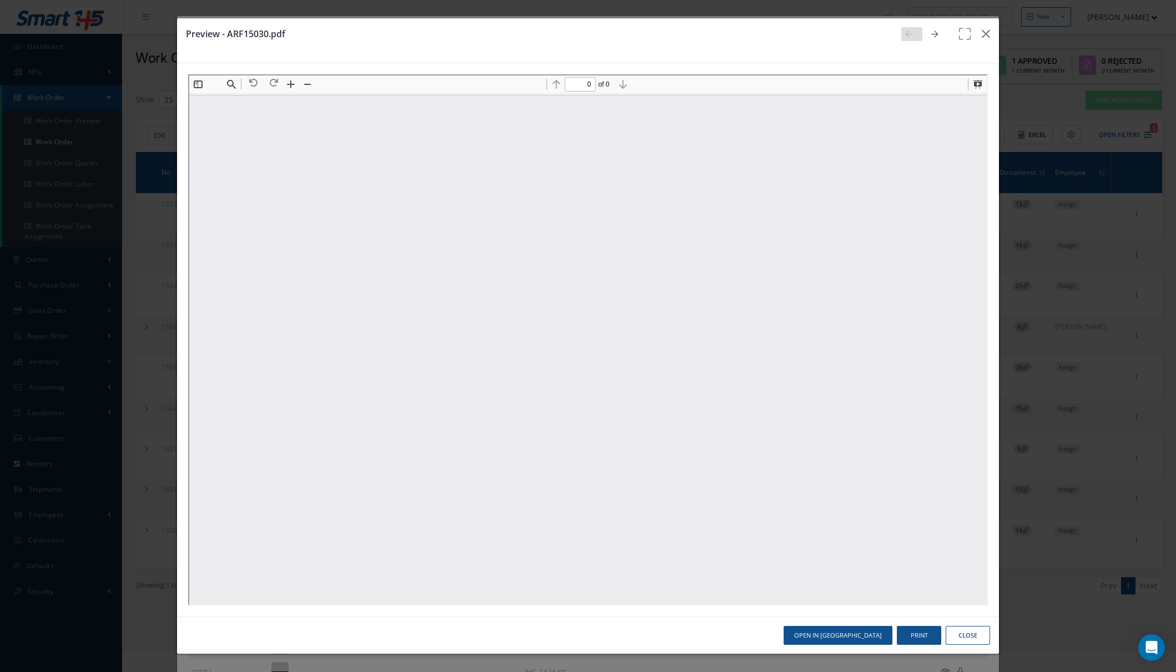
scroll to position [0, 0]
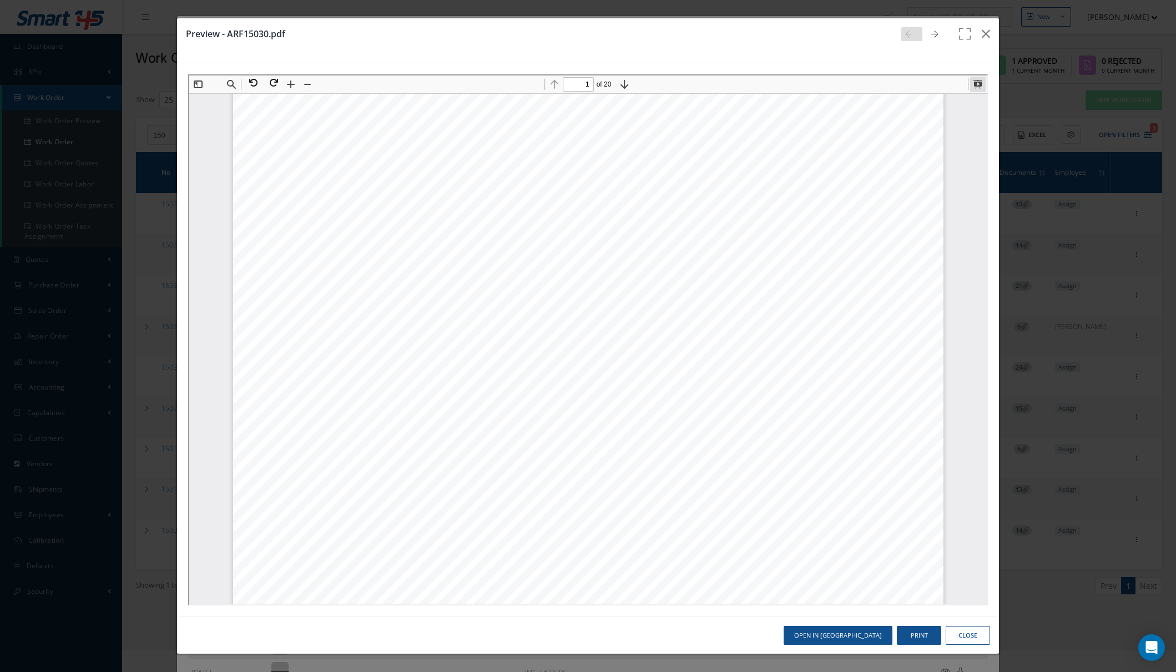
click at [978, 83] on button at bounding box center [976, 83] width 16 height 16
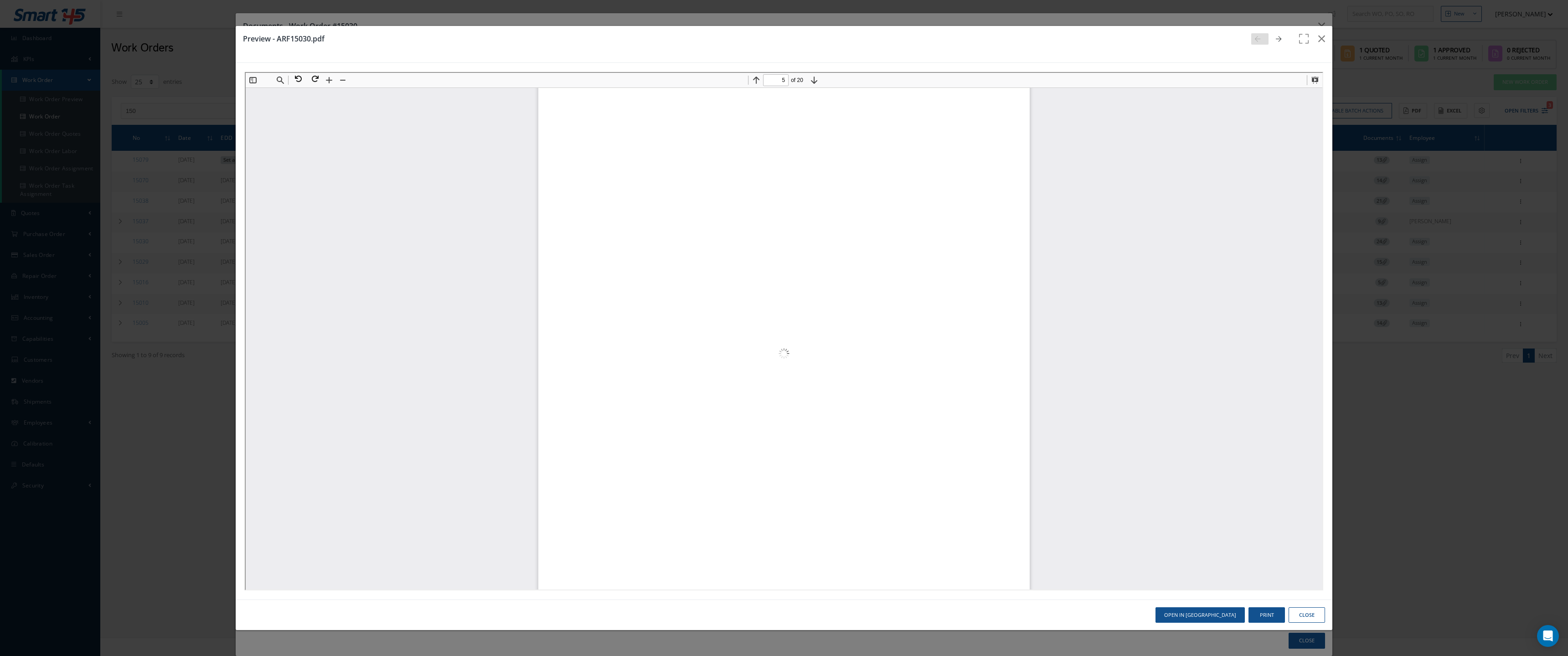
scroll to position [8888, 0]
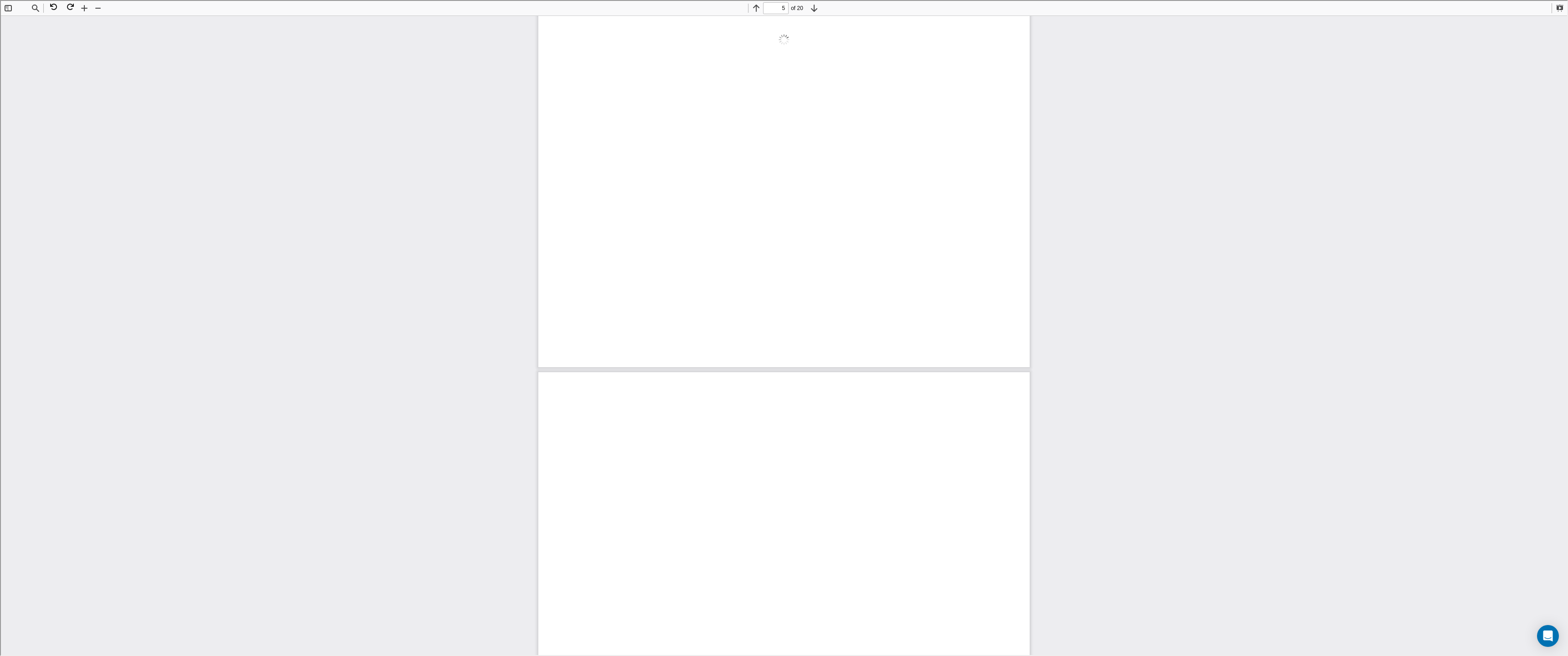
type input "4"
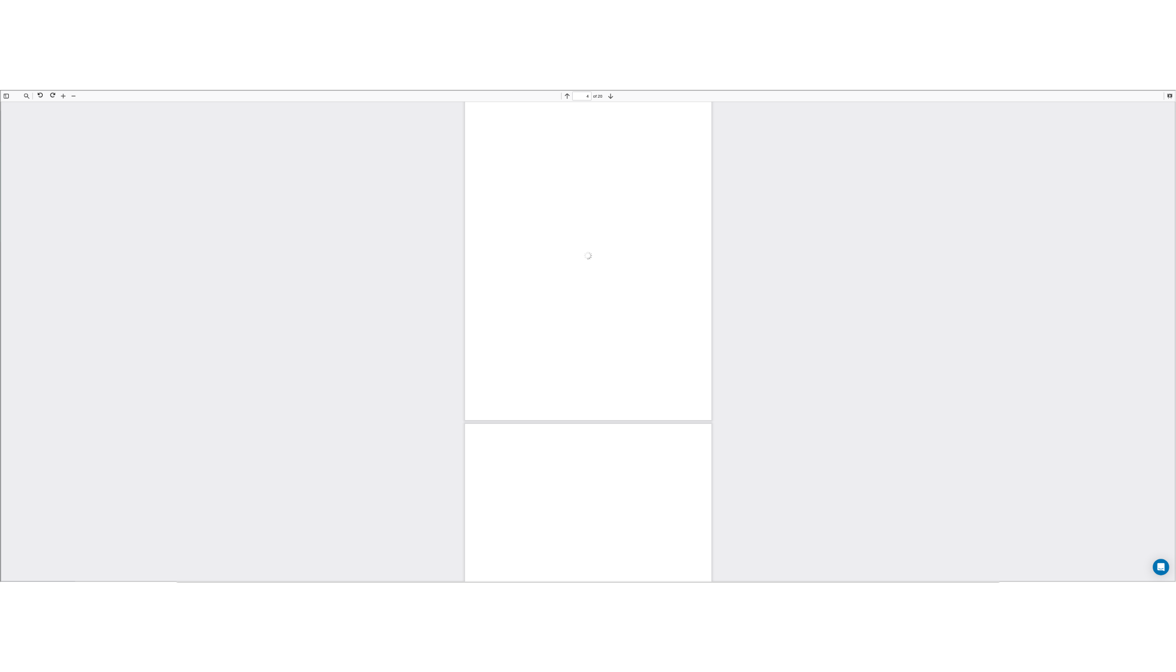
scroll to position [2863, 0]
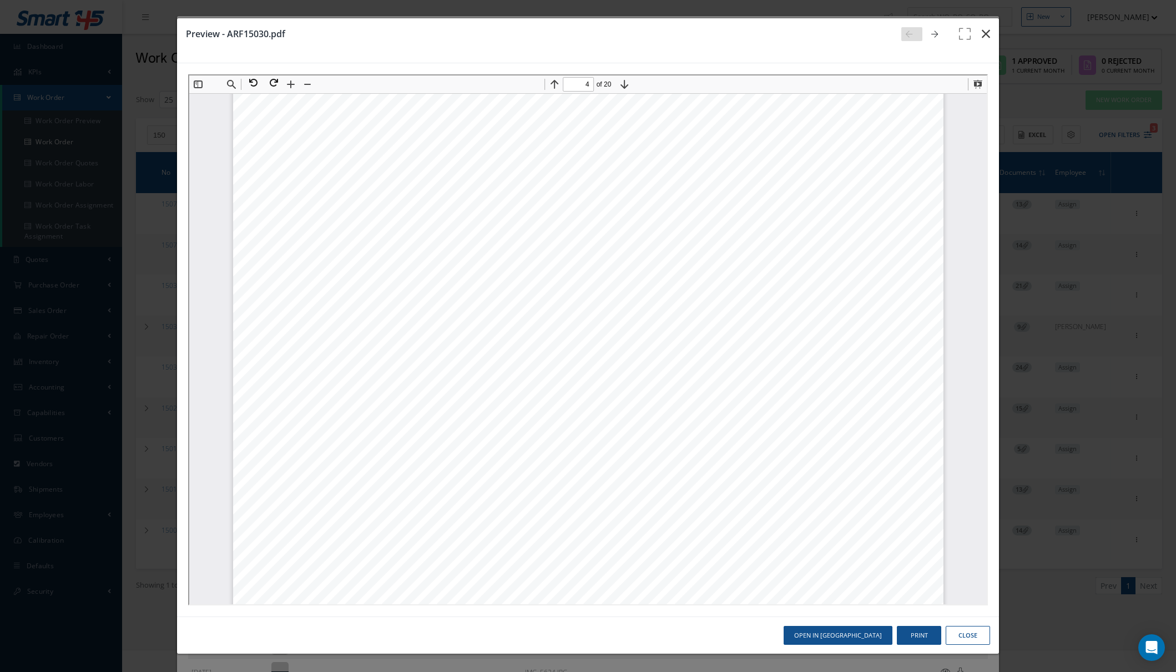
click at [978, 31] on button "button" at bounding box center [986, 33] width 26 height 31
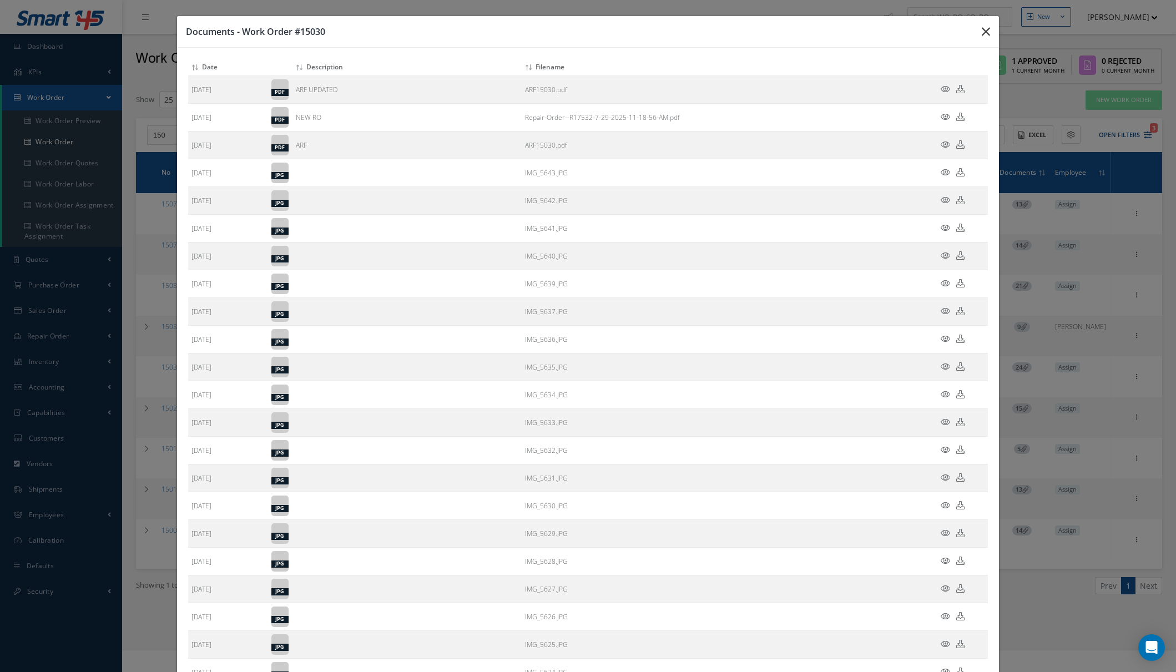
drag, startPoint x: 971, startPoint y: 32, endPoint x: 973, endPoint y: 47, distance: 15.1
click at [0, 0] on button "button" at bounding box center [0, 0] width 0 height 0
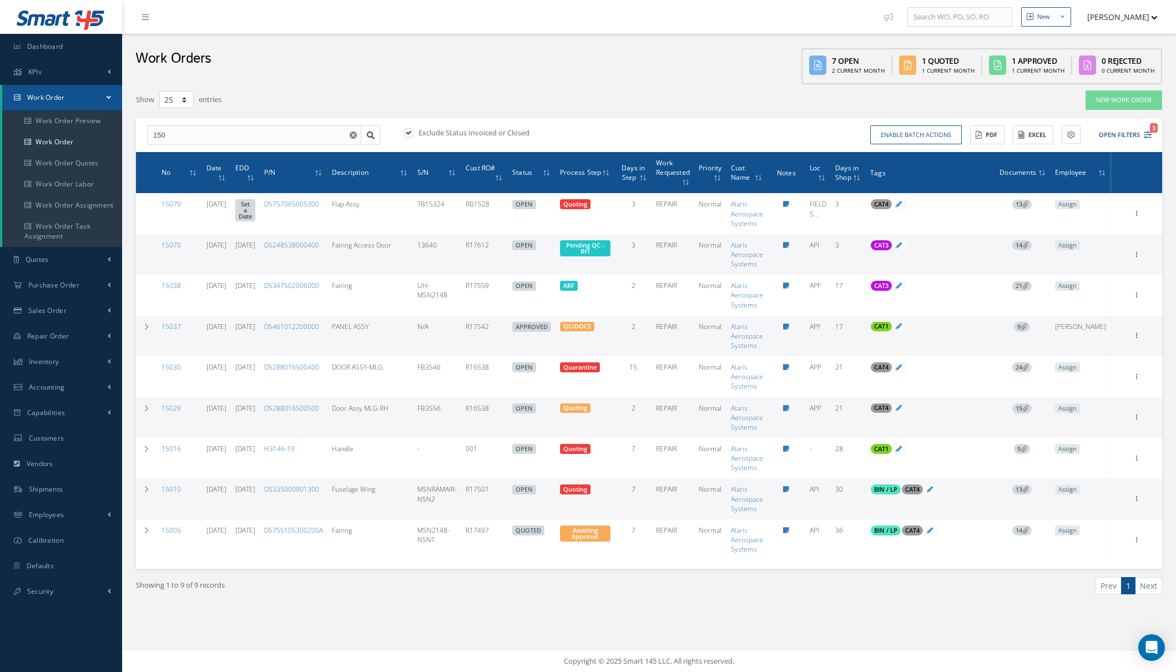
click at [1031, 407] on span "15" at bounding box center [1021, 408] width 19 height 10
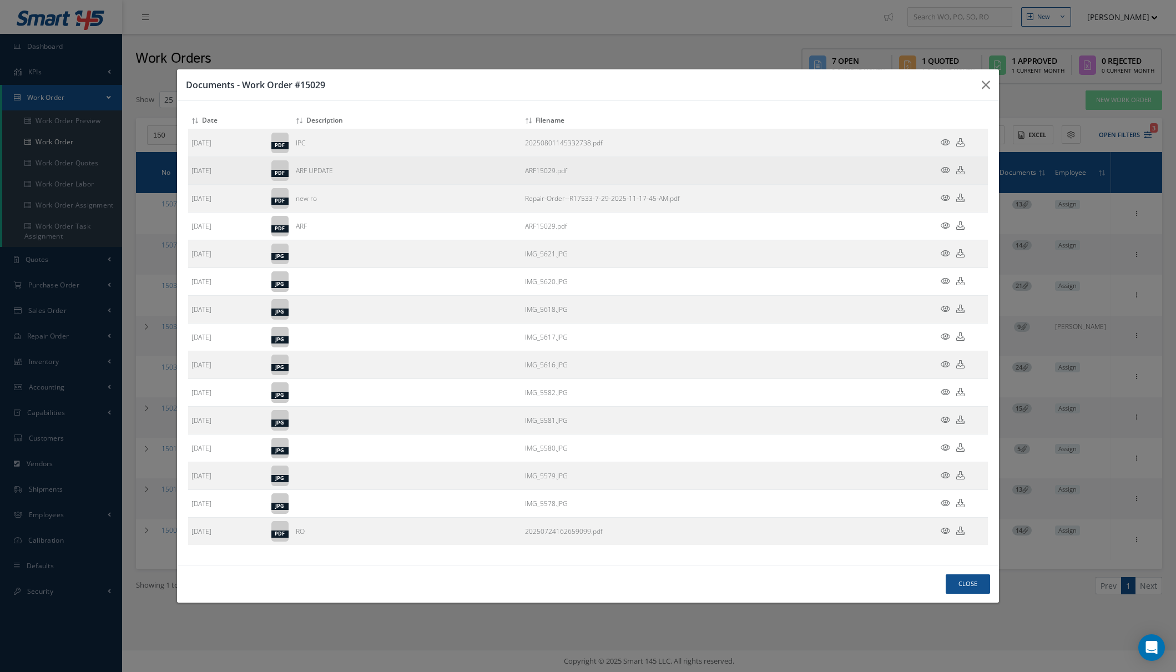
click at [944, 171] on icon at bounding box center [944, 170] width 9 height 8
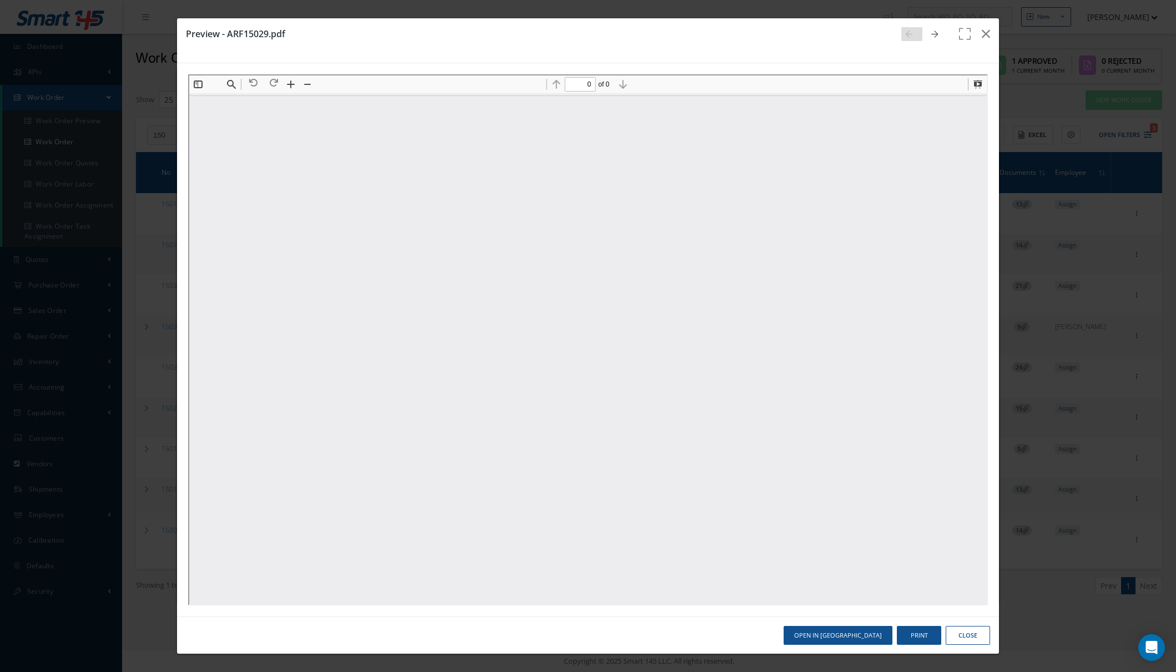
scroll to position [0, 0]
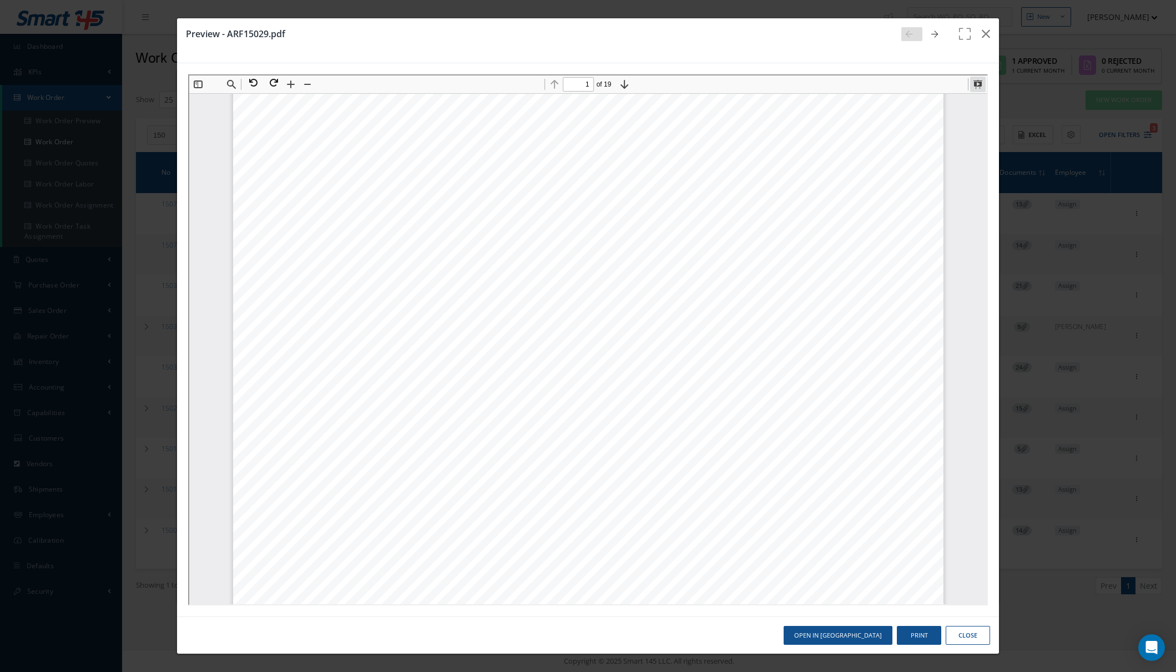
click at [975, 82] on button at bounding box center [976, 83] width 16 height 16
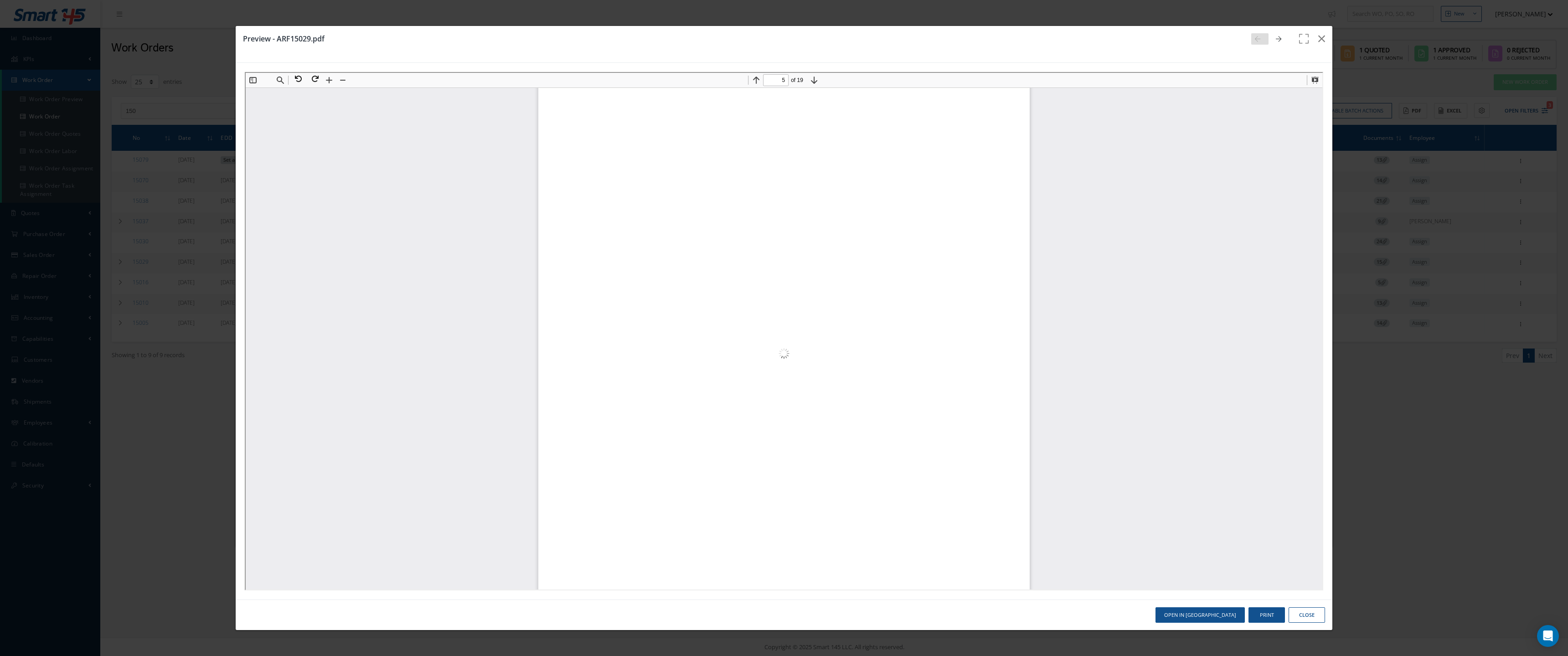
scroll to position [8888, 0]
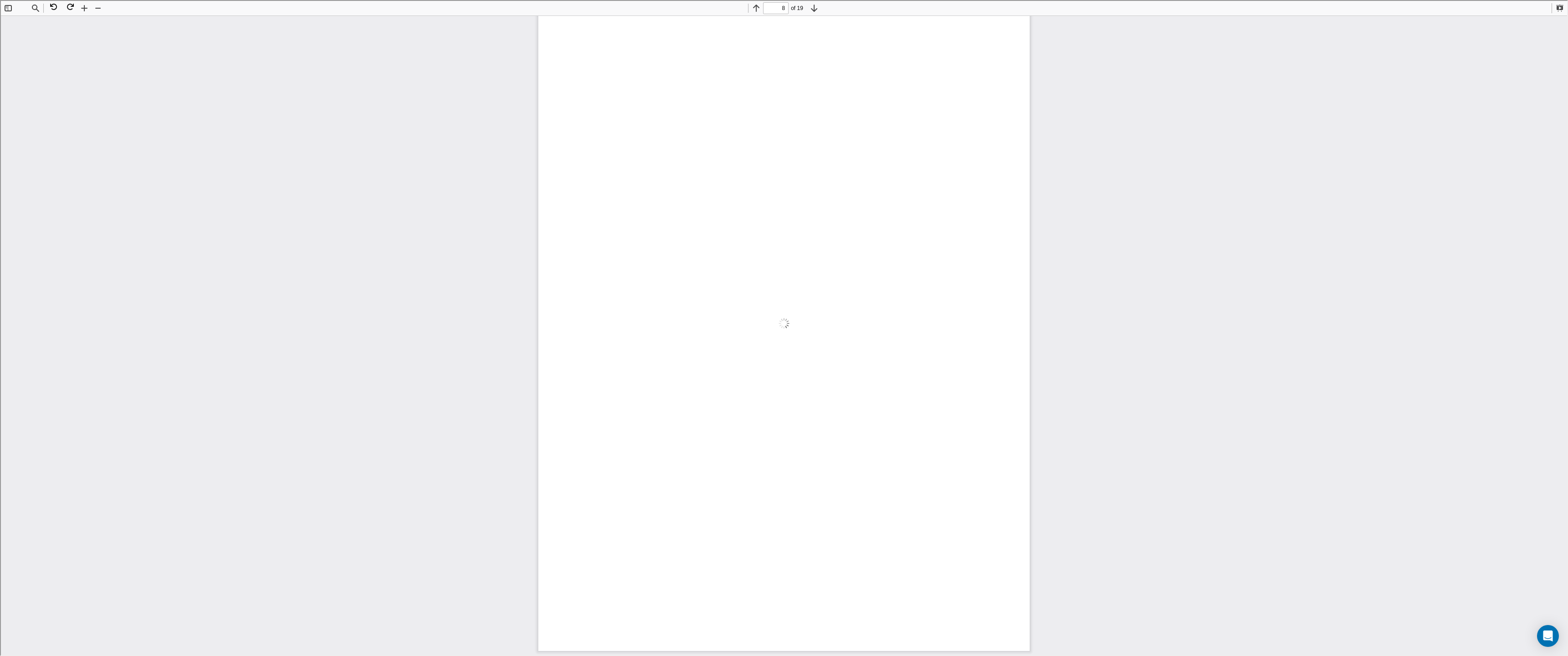
type input "9"
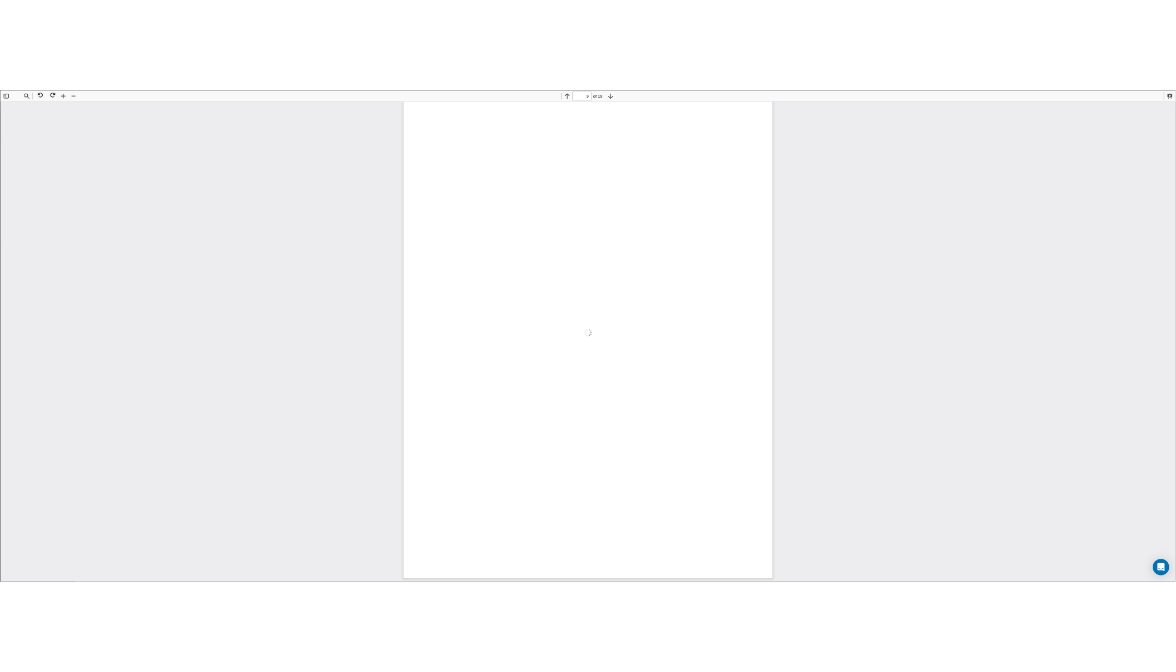
scroll to position [7626, 0]
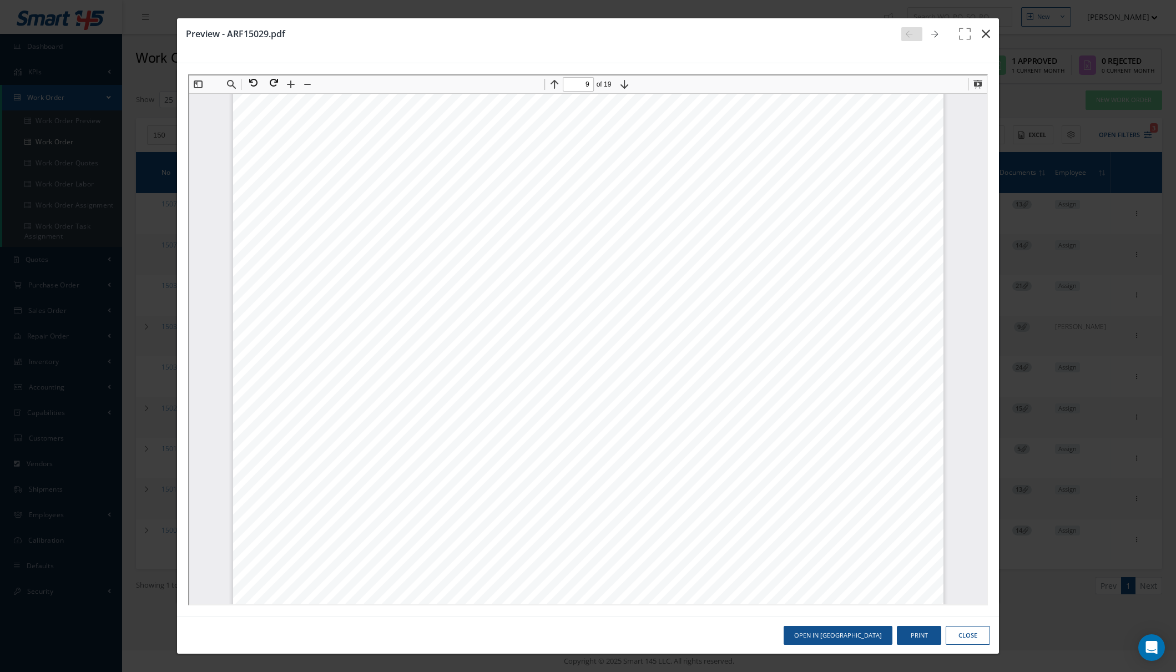
click at [989, 34] on icon "button" at bounding box center [985, 33] width 8 height 13
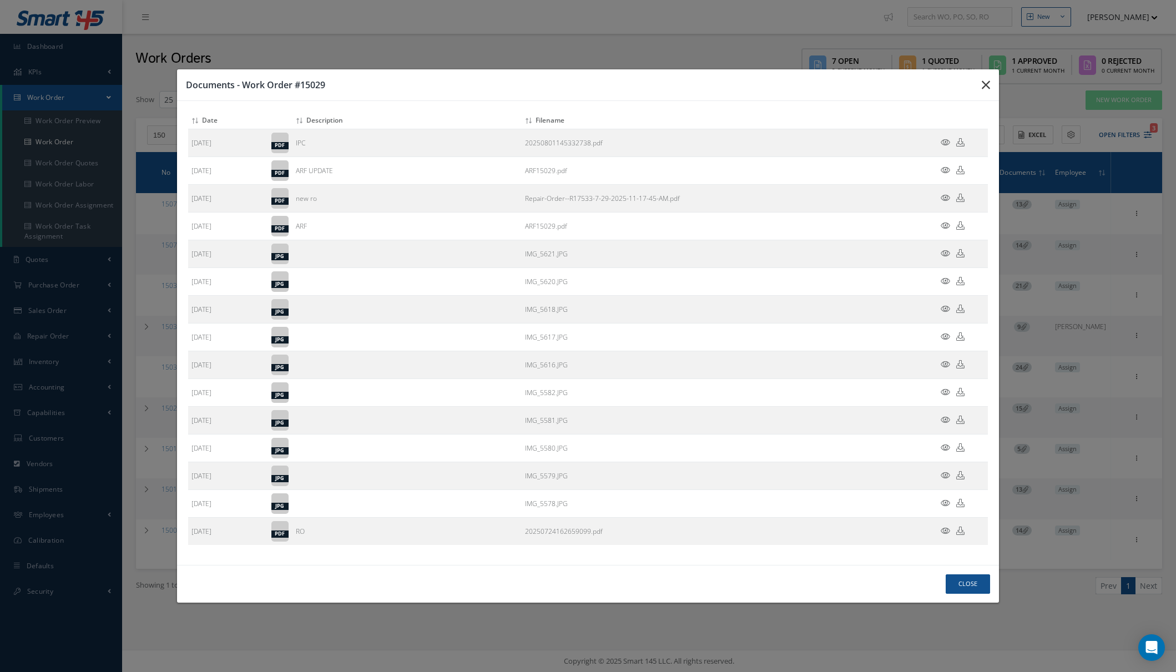
click at [0, 0] on icon "button" at bounding box center [0, 0] width 0 height 0
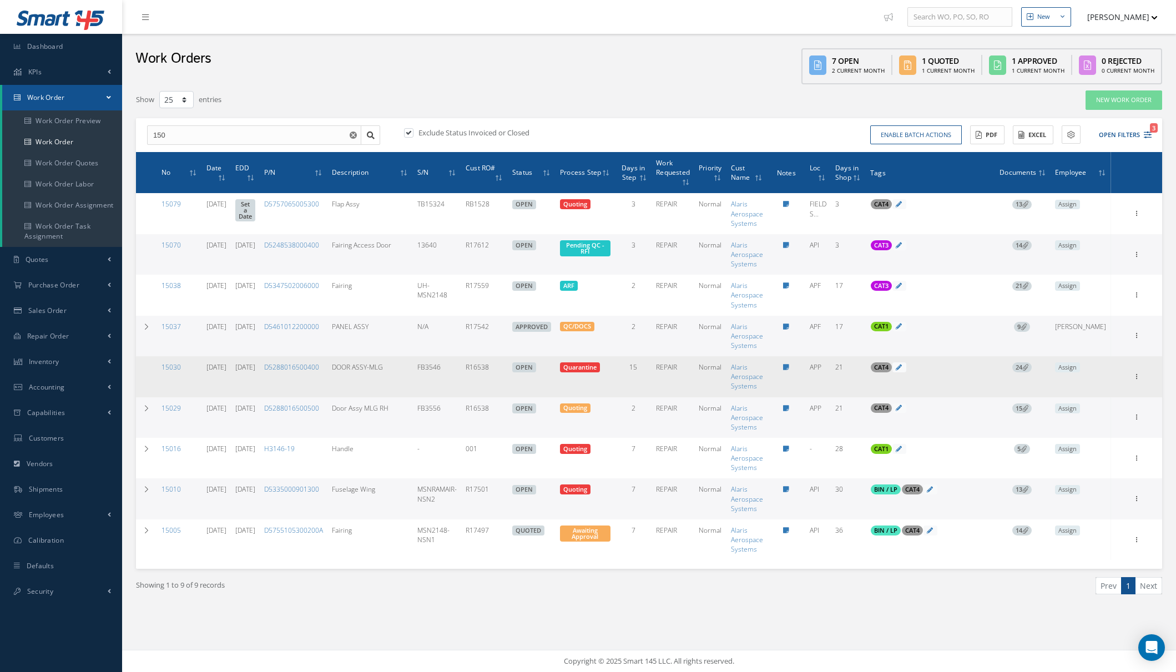
click at [1031, 365] on span "24" at bounding box center [1021, 367] width 19 height 10
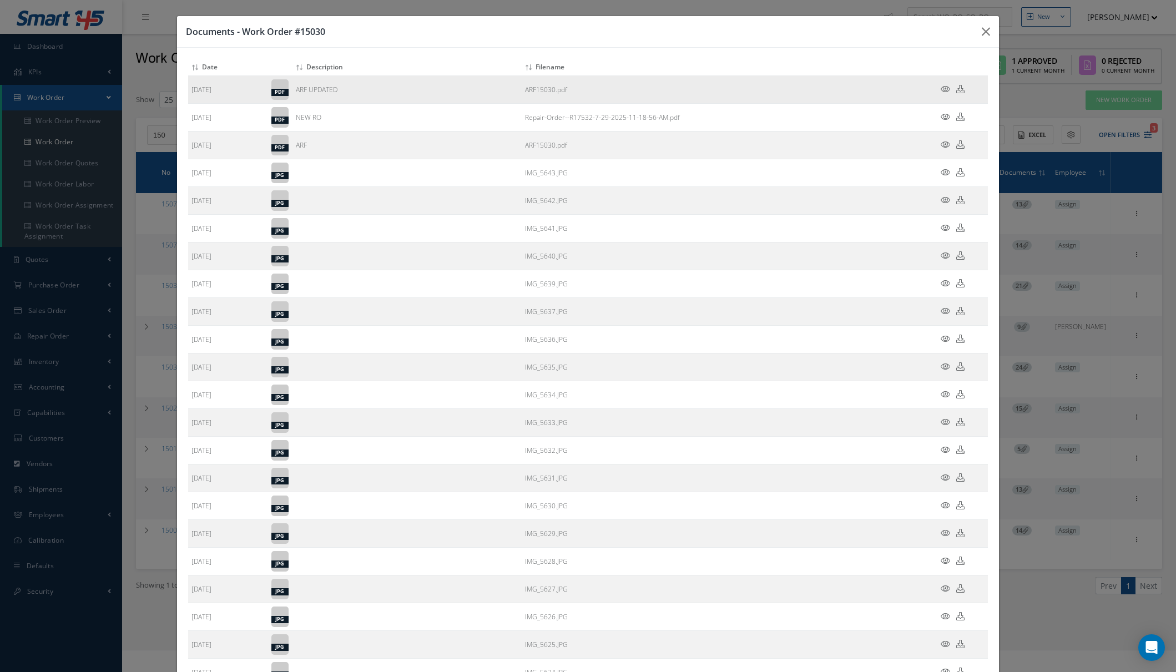
click at [940, 87] on icon at bounding box center [944, 89] width 9 height 8
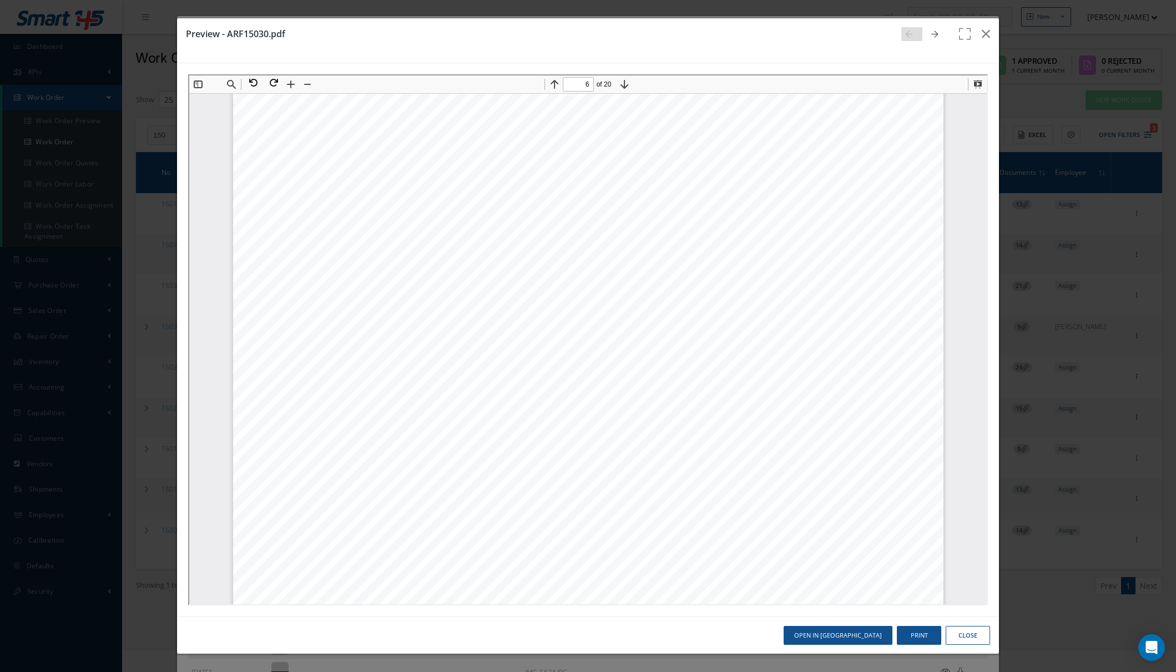
scroll to position [5027, 0]
type input "3"
click at [991, 37] on button "button" at bounding box center [986, 33] width 26 height 31
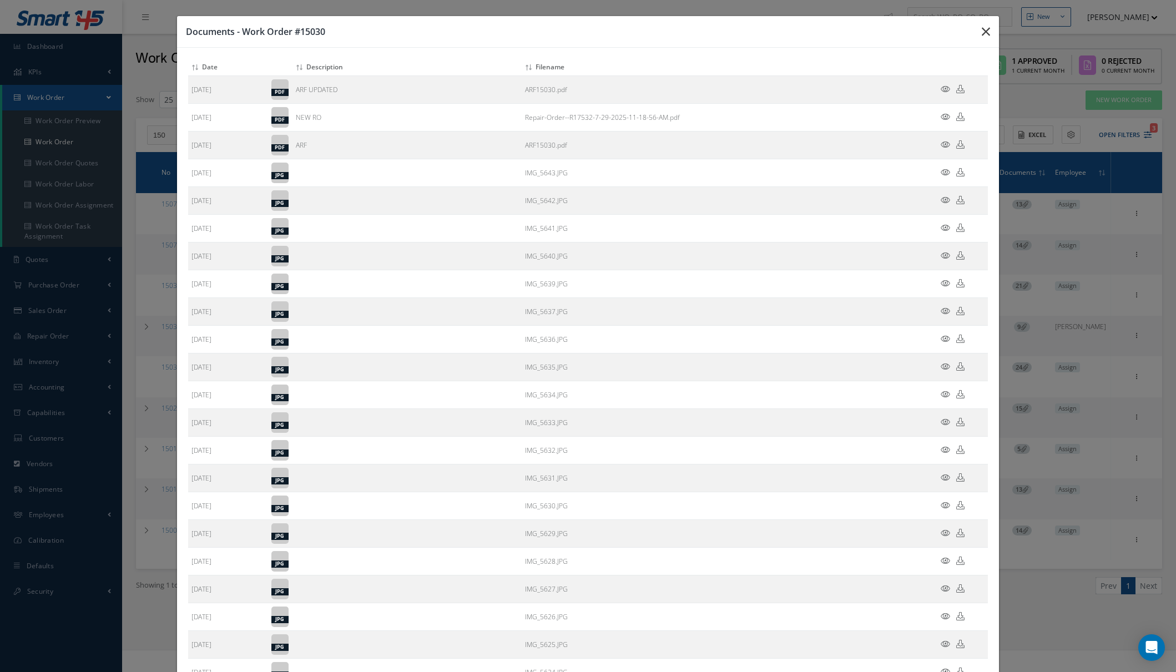
click at [0, 0] on icon "button" at bounding box center [0, 0] width 0 height 0
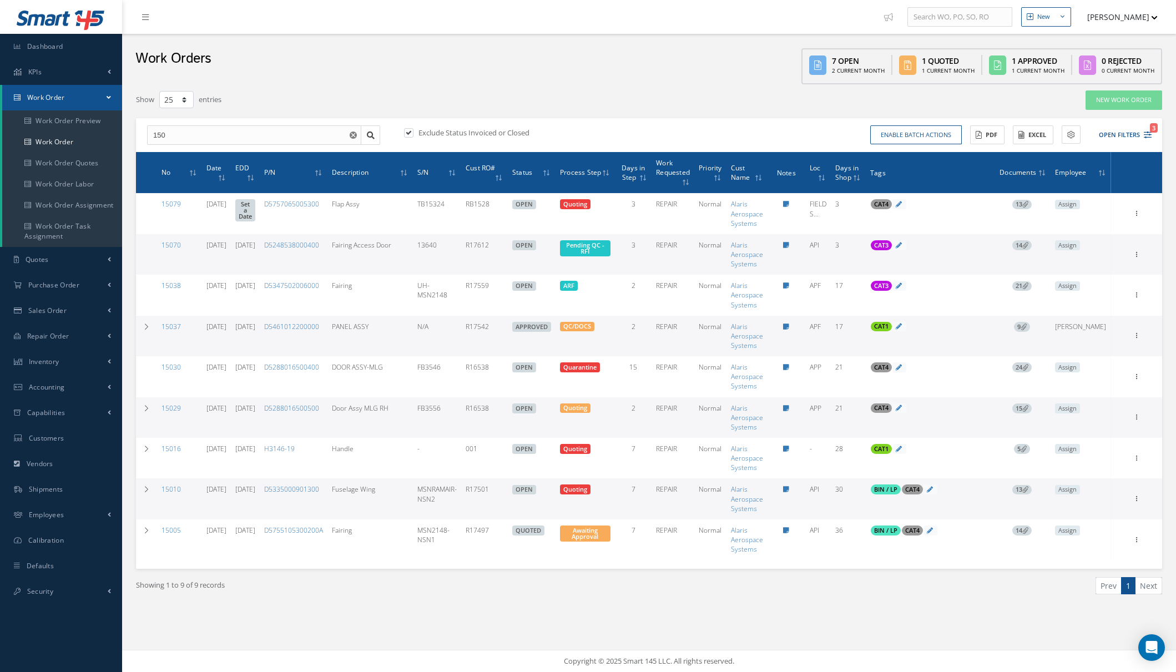
click at [1028, 369] on icon at bounding box center [1025, 367] width 6 height 6
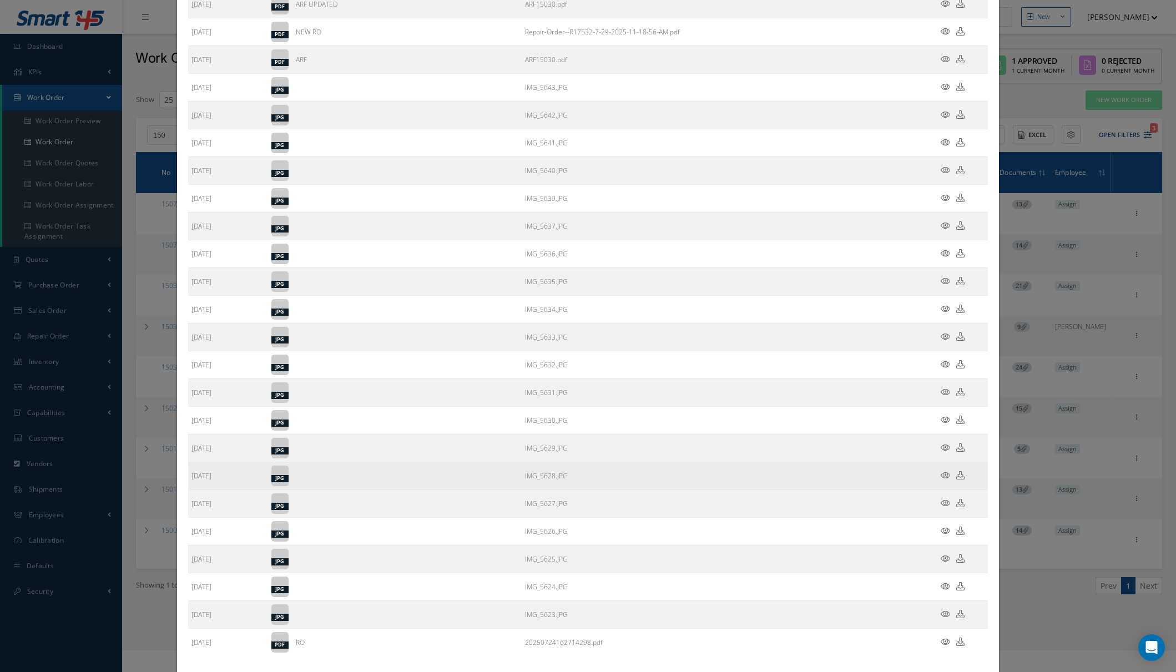
scroll to position [143, 0]
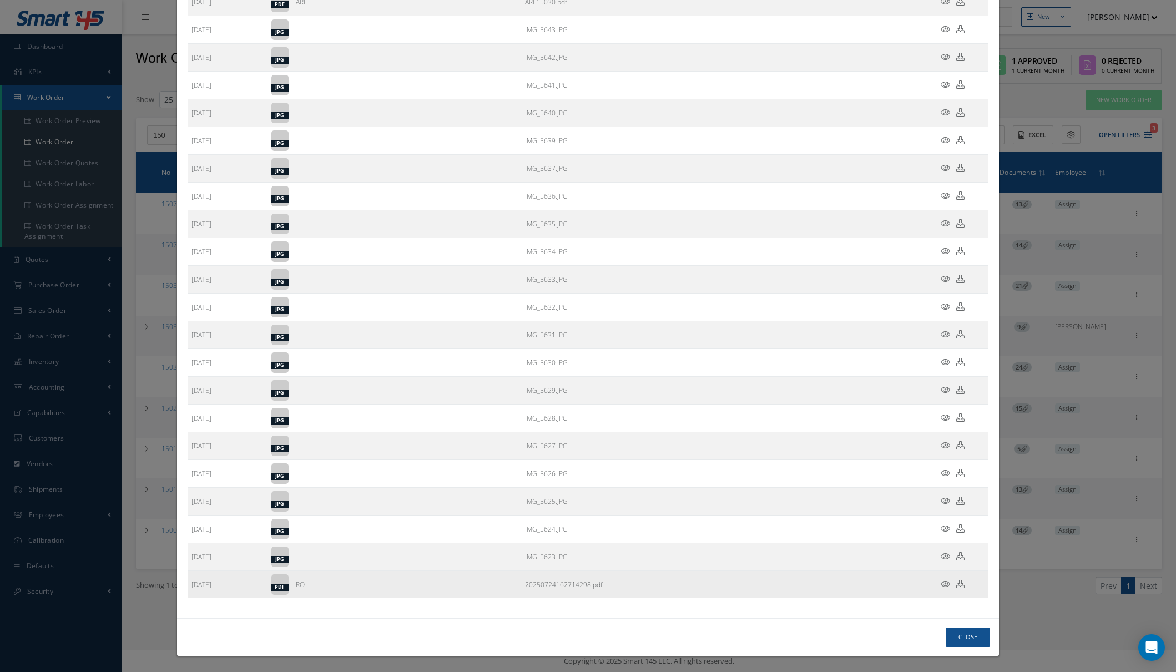
click at [940, 585] on icon at bounding box center [944, 584] width 9 height 8
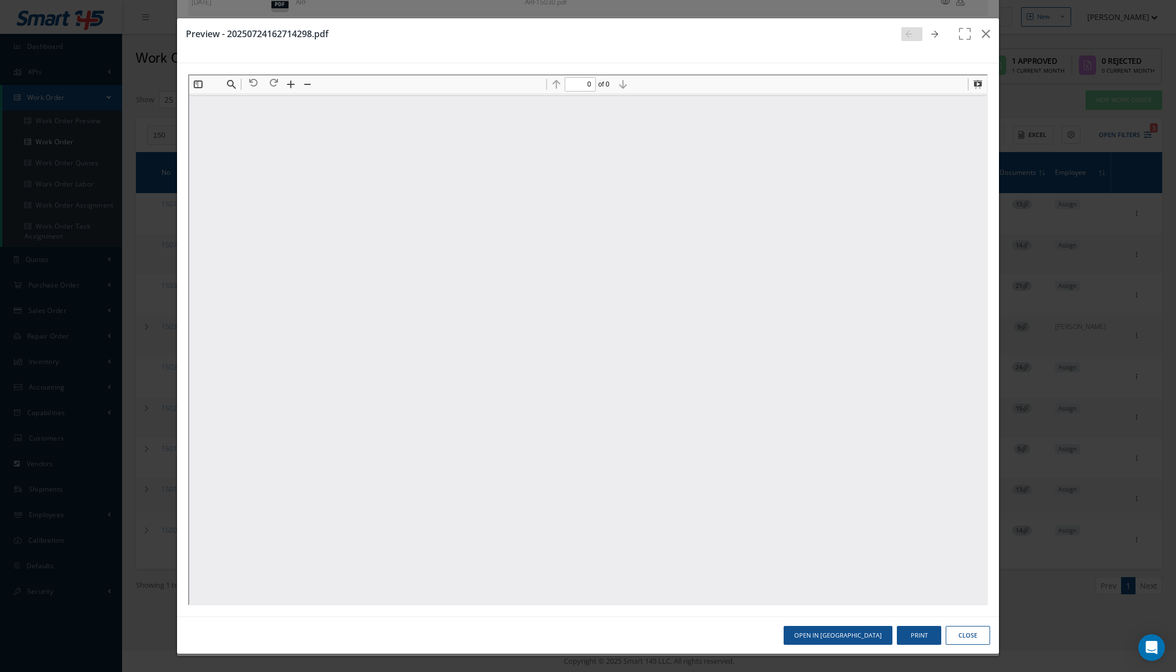
scroll to position [0, 0]
type input "1"
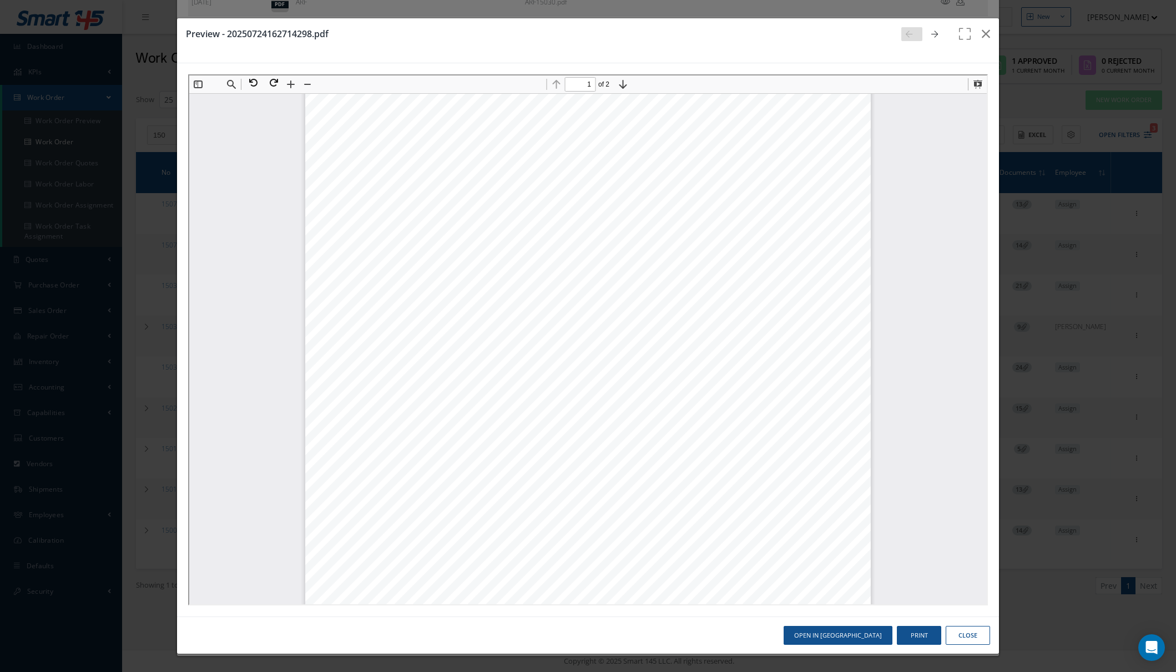
scroll to position [6, 0]
drag, startPoint x: 983, startPoint y: 37, endPoint x: 973, endPoint y: 52, distance: 18.5
click at [983, 38] on icon "button" at bounding box center [985, 33] width 8 height 13
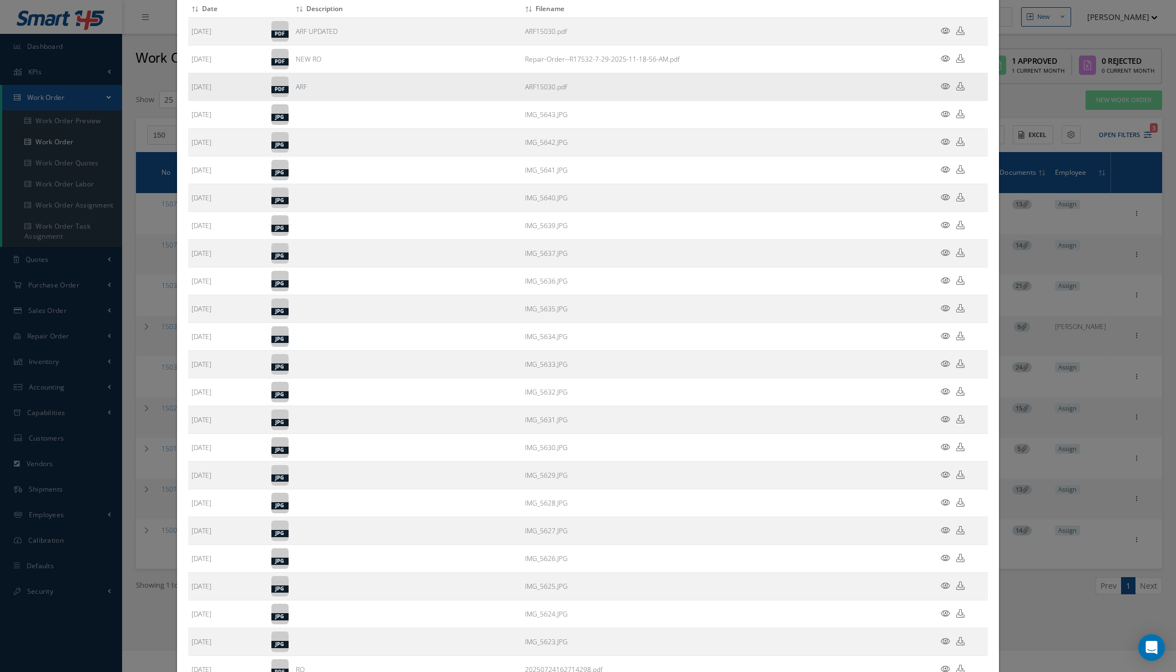
scroll to position [0, 0]
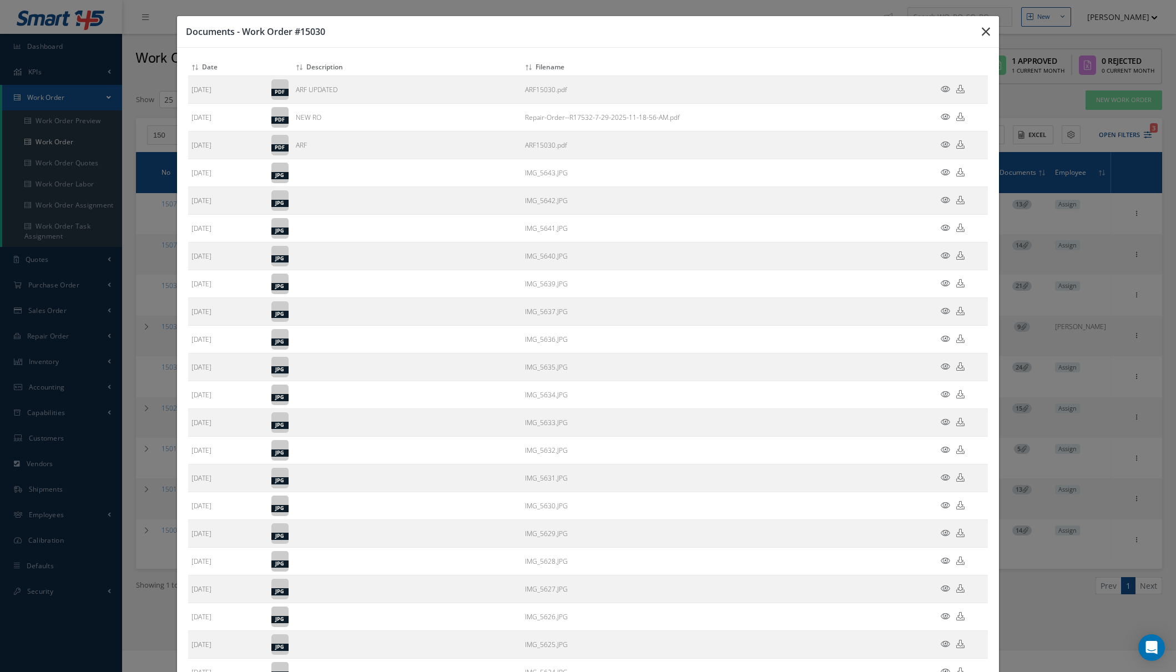
click at [0, 0] on icon "button" at bounding box center [0, 0] width 0 height 0
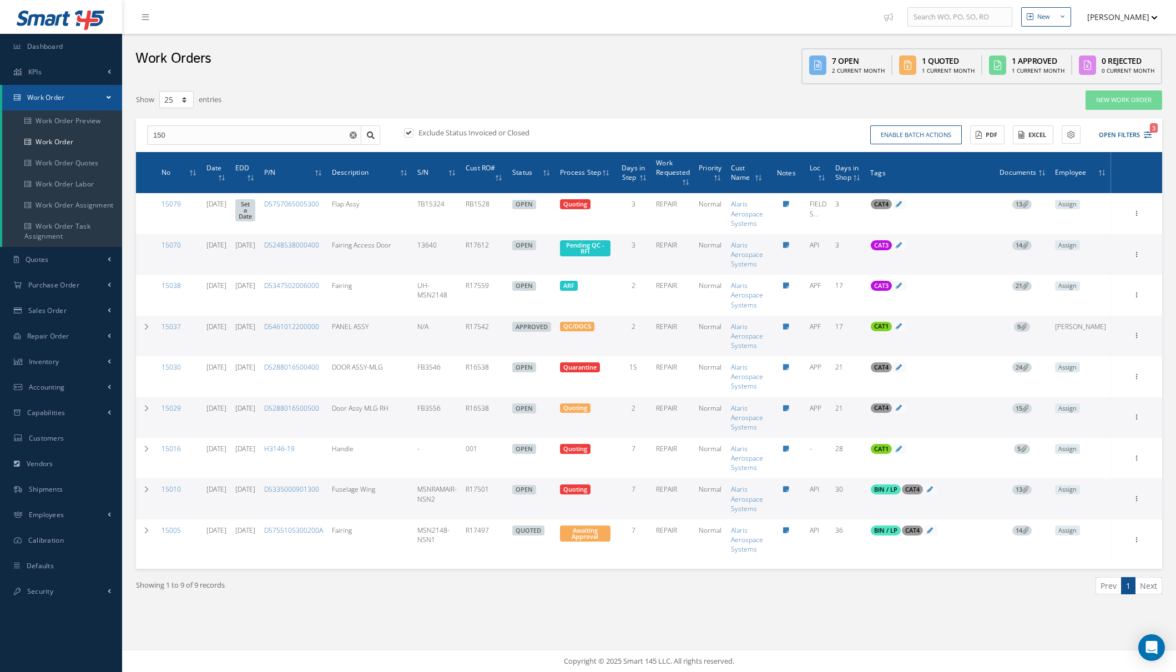
click at [495, 136] on label "Exclude Status Invoiced or Closed" at bounding box center [473, 133] width 114 height 10
click at [411, 136] on input "checkbox" at bounding box center [407, 133] width 7 height 7
checkbox input "false"
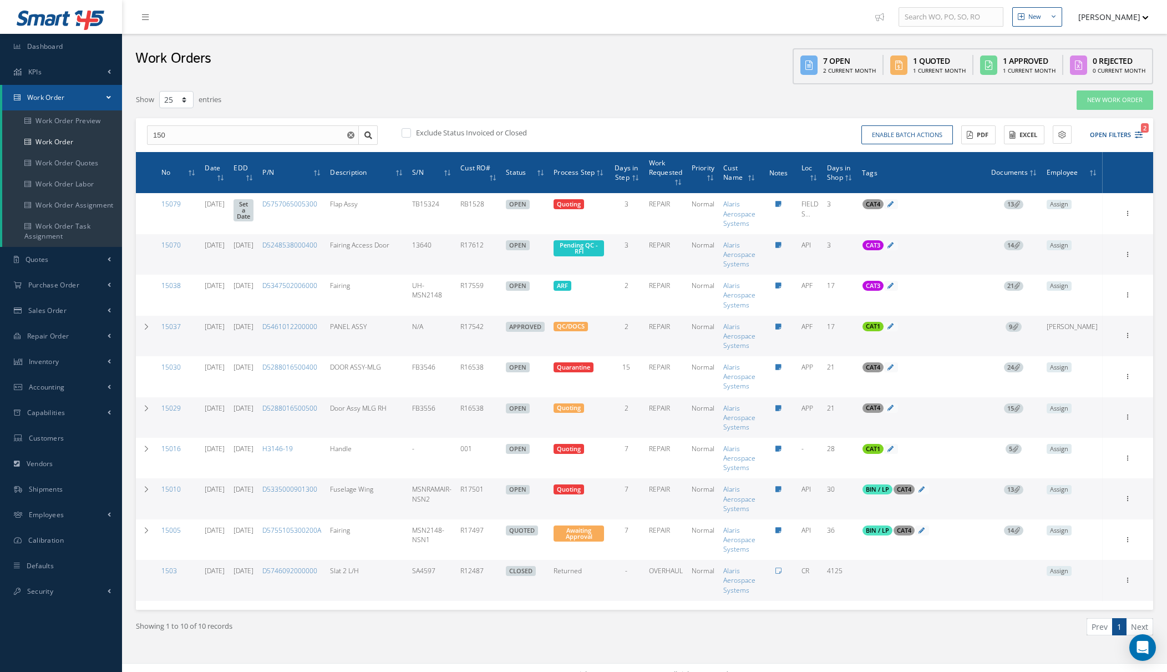
drag, startPoint x: 1142, startPoint y: 136, endPoint x: 1137, endPoint y: 152, distance: 16.8
click at [1141, 138] on div "Enable batch actions Update Work Orders Close Work Orders ACTIONS Receive Payme…" at bounding box center [896, 134] width 502 height 19
click at [1138, 136] on icon "2" at bounding box center [1139, 135] width 8 height 8
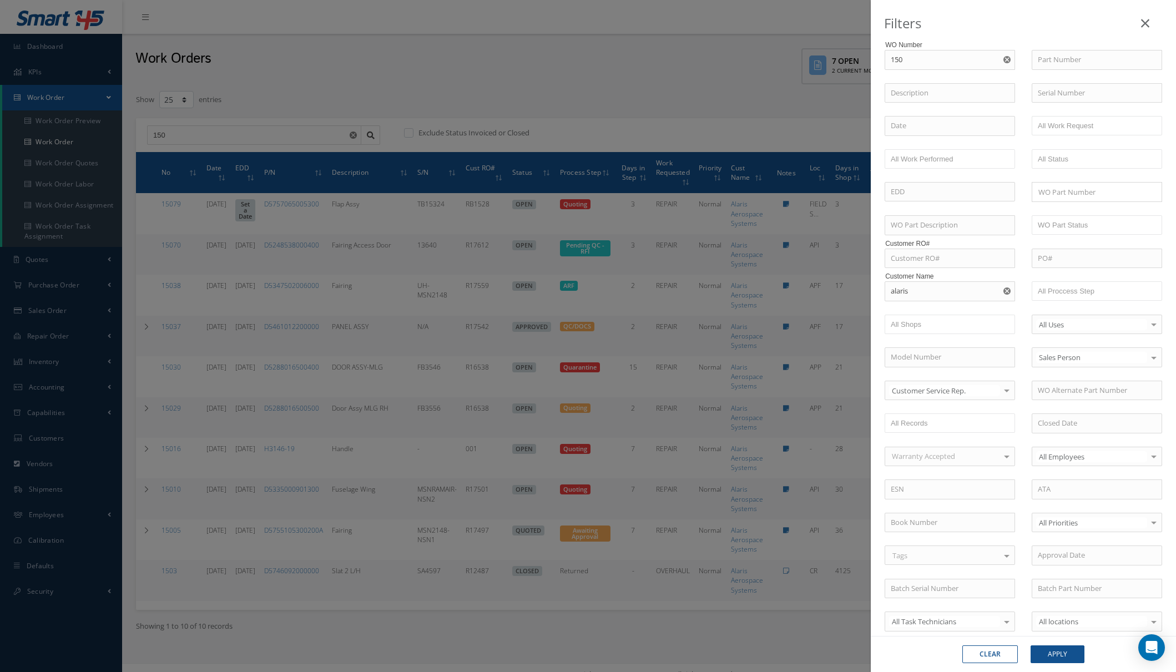
drag, startPoint x: 1005, startPoint y: 60, endPoint x: 996, endPoint y: 100, distance: 40.8
click at [1004, 62] on use "Reset" at bounding box center [1006, 59] width 7 height 7
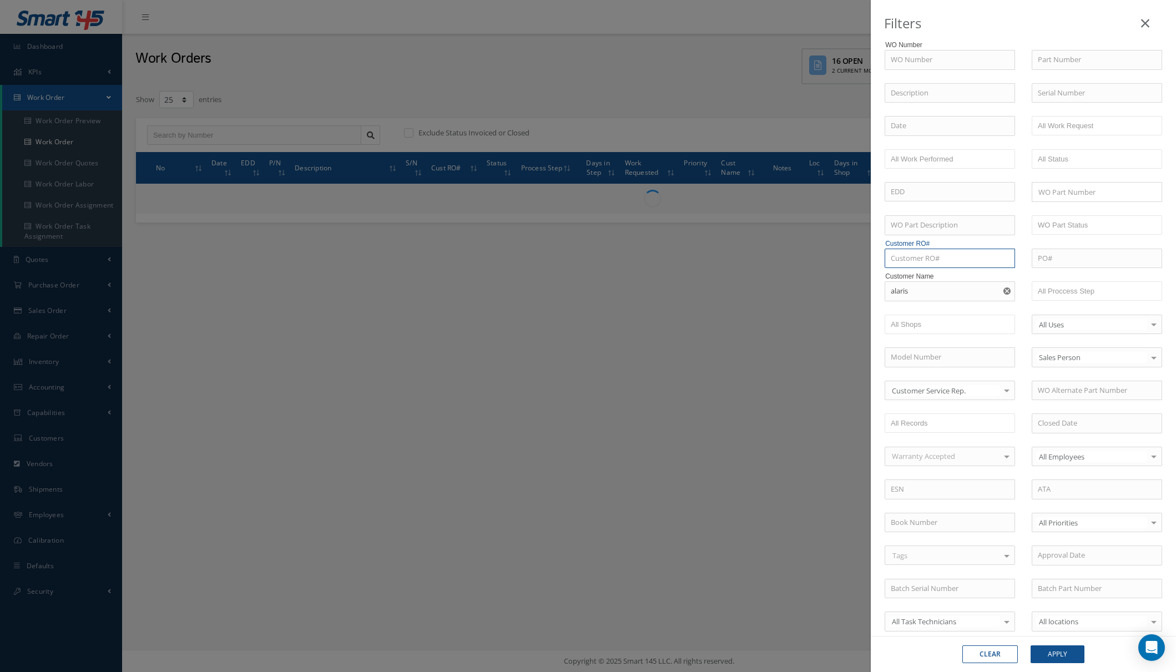
click at [954, 255] on input "text" at bounding box center [949, 259] width 130 height 20
paste input "R17533"
type input "R17533"
click at [1030, 645] on button "Apply" at bounding box center [1057, 654] width 54 height 18
